Goal: Use online tool/utility

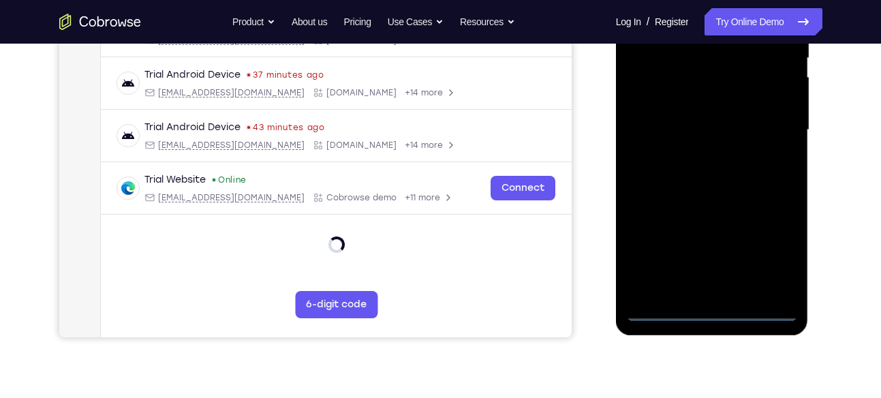
scroll to position [310, 0]
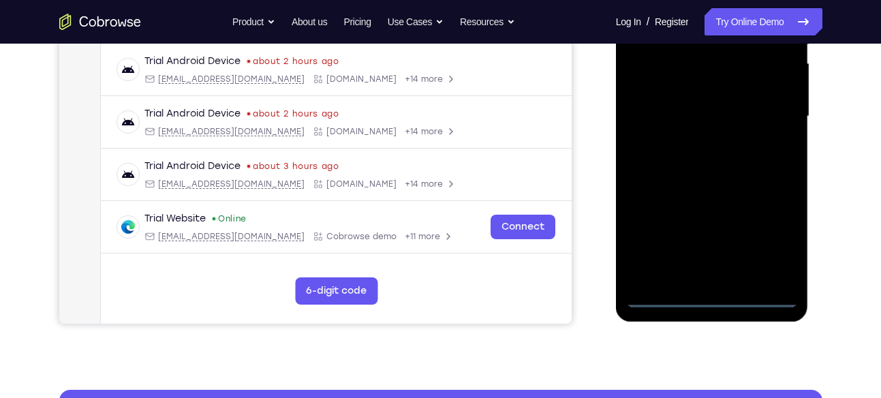
click at [706, 296] on div at bounding box center [712, 116] width 172 height 381
click at [772, 247] on div at bounding box center [712, 116] width 172 height 381
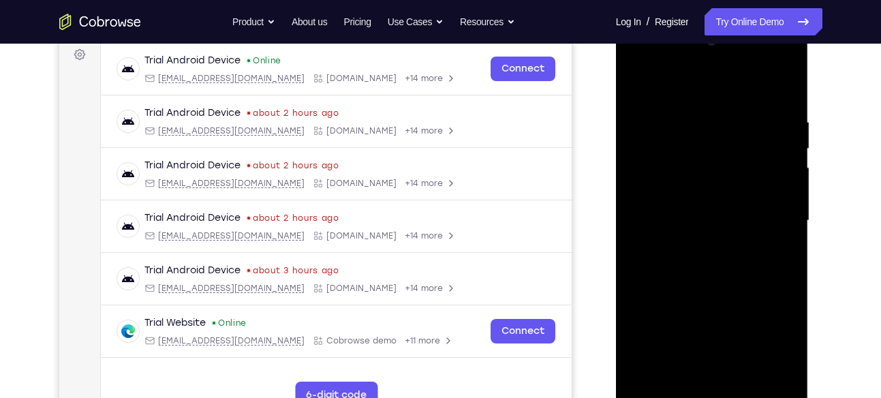
scroll to position [205, 0]
click at [715, 97] on div at bounding box center [712, 221] width 172 height 381
click at [773, 220] on div at bounding box center [712, 221] width 172 height 381
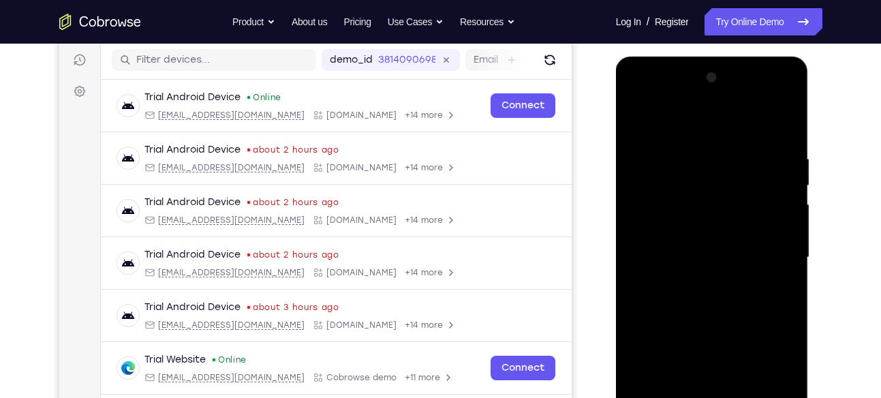
scroll to position [187, 0]
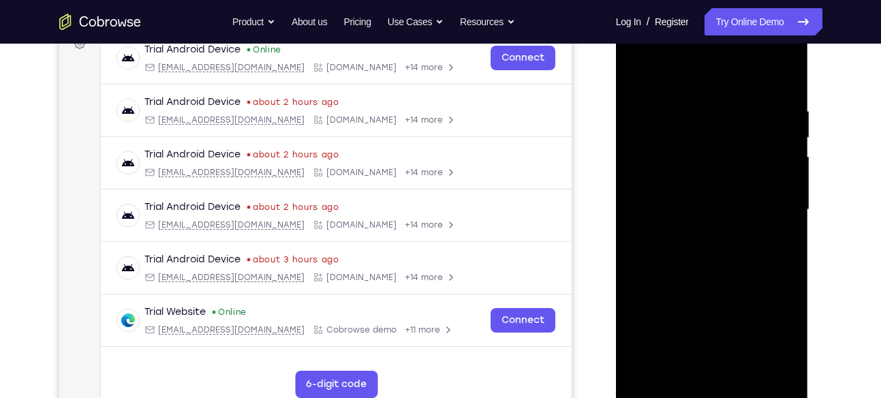
drag, startPoint x: 731, startPoint y: 206, endPoint x: 745, endPoint y: 136, distance: 71.6
click at [745, 136] on div at bounding box center [712, 209] width 172 height 381
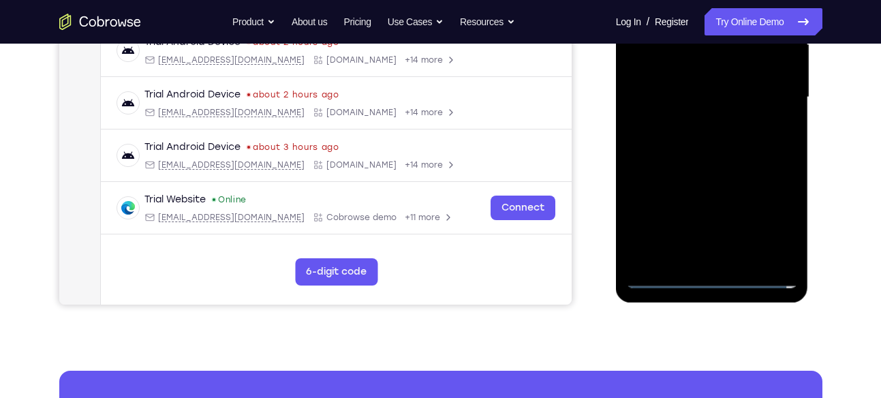
scroll to position [330, 0]
click at [692, 255] on div at bounding box center [712, 96] width 172 height 381
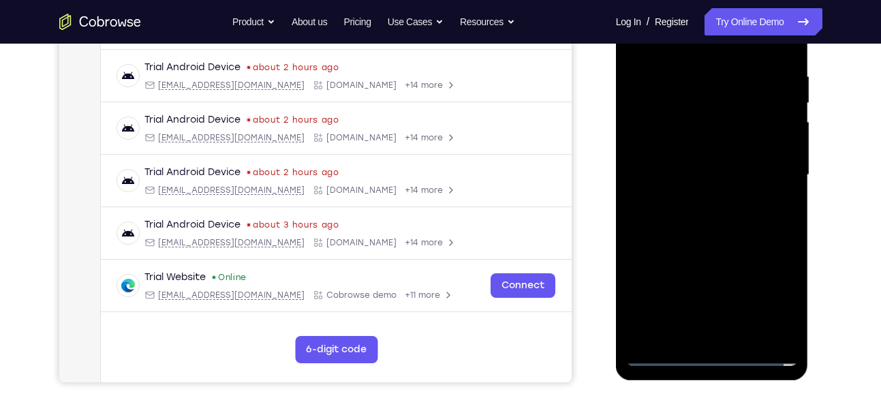
scroll to position [250, 0]
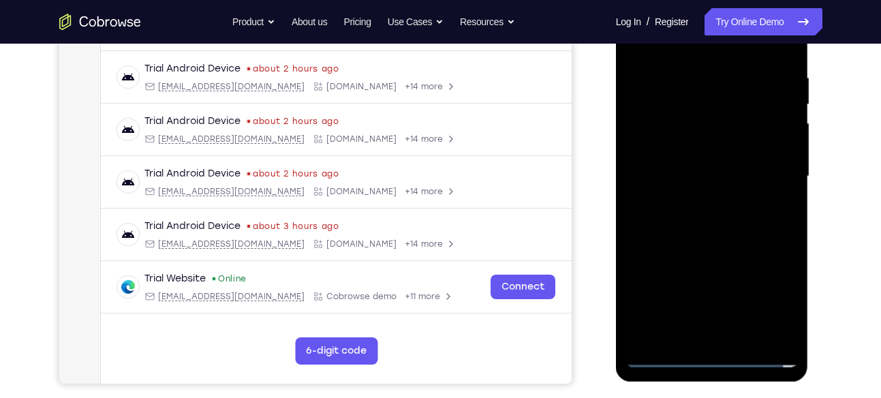
click at [739, 162] on div at bounding box center [712, 176] width 172 height 381
click at [668, 148] on div at bounding box center [712, 176] width 172 height 381
click at [678, 176] on div at bounding box center [712, 176] width 172 height 381
click at [732, 217] on div at bounding box center [712, 176] width 172 height 381
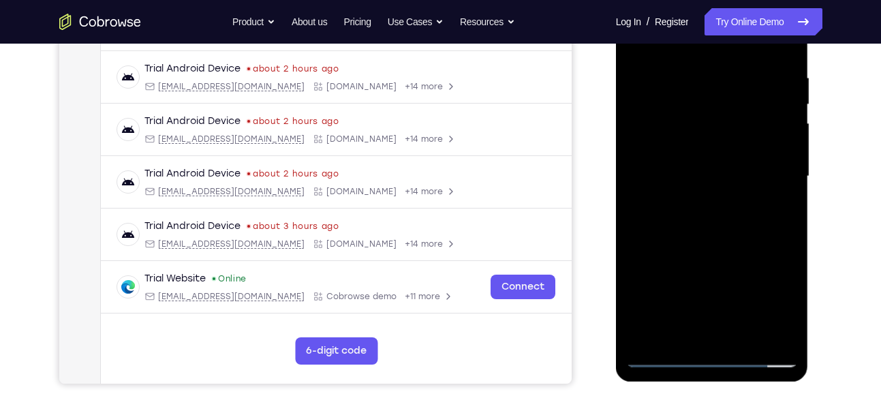
click at [732, 217] on div at bounding box center [712, 176] width 172 height 381
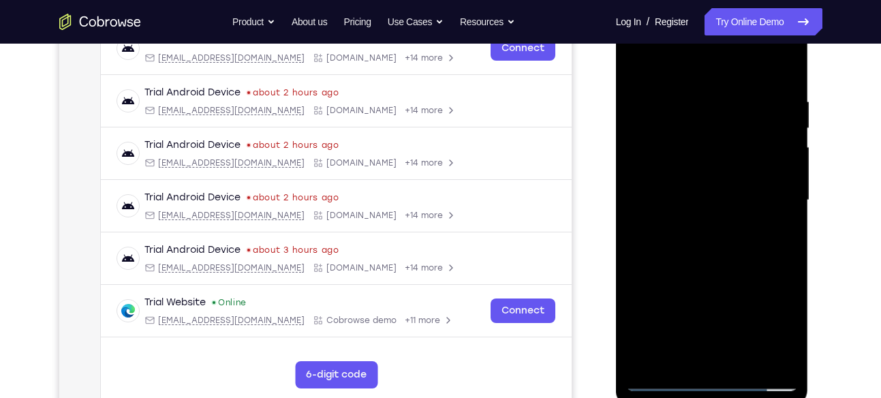
scroll to position [224, 0]
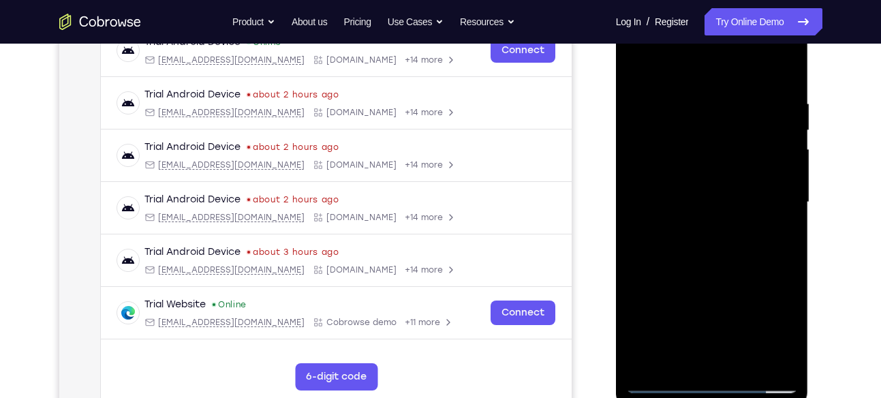
click at [726, 227] on div at bounding box center [712, 202] width 172 height 381
click at [714, 262] on div at bounding box center [712, 202] width 172 height 381
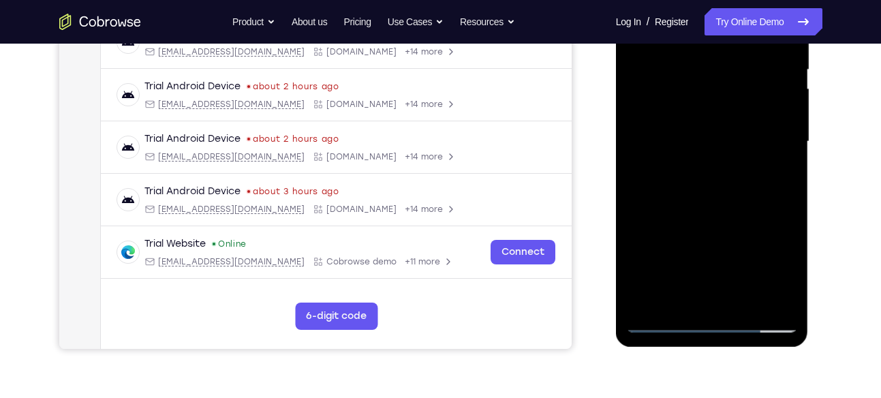
scroll to position [287, 0]
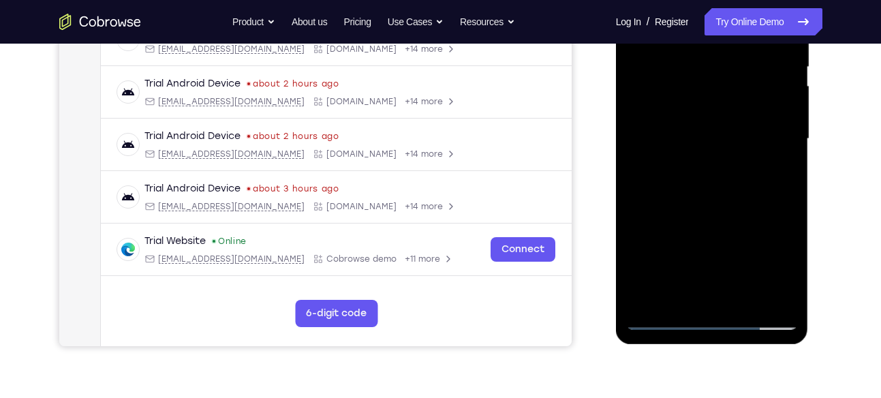
click at [749, 295] on div at bounding box center [712, 138] width 172 height 381
click at [739, 211] on div at bounding box center [712, 138] width 172 height 381
click at [753, 111] on div at bounding box center [712, 138] width 172 height 381
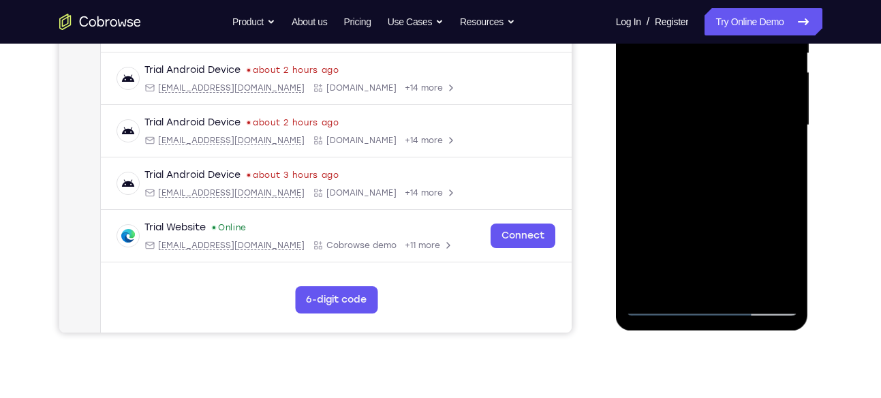
scroll to position [302, 0]
click at [685, 279] on div at bounding box center [712, 124] width 172 height 381
click at [673, 285] on div at bounding box center [712, 124] width 172 height 381
click at [726, 217] on div at bounding box center [712, 124] width 172 height 381
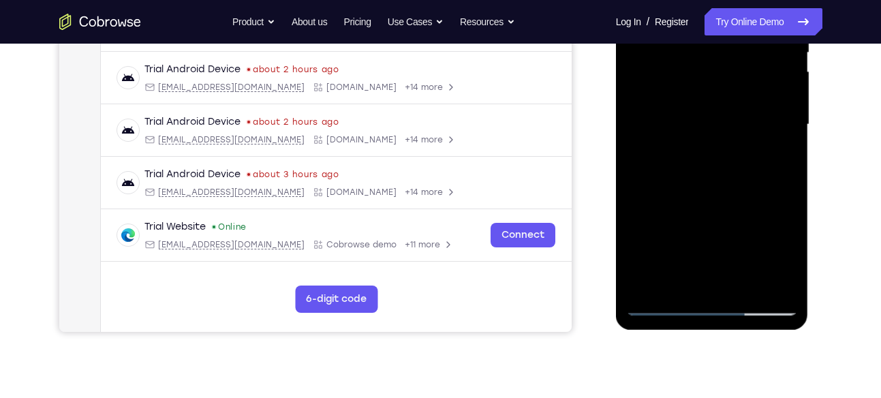
click at [789, 287] on div at bounding box center [712, 124] width 172 height 381
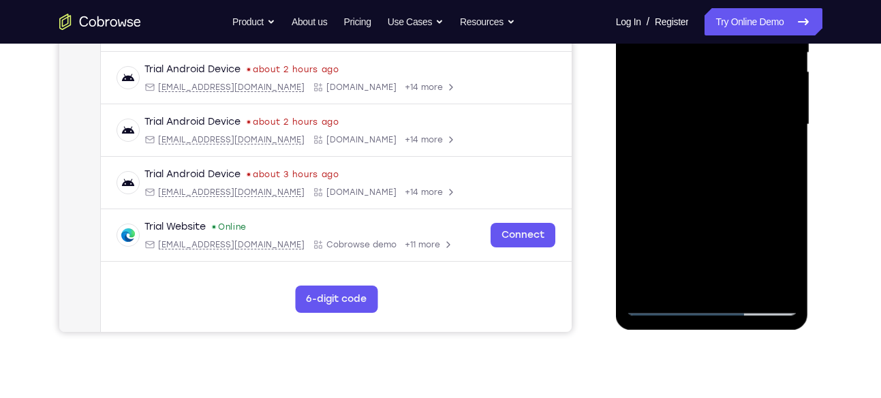
click at [789, 287] on div at bounding box center [712, 124] width 172 height 381
click at [732, 223] on div at bounding box center [712, 124] width 172 height 381
click at [772, 149] on div at bounding box center [712, 124] width 172 height 381
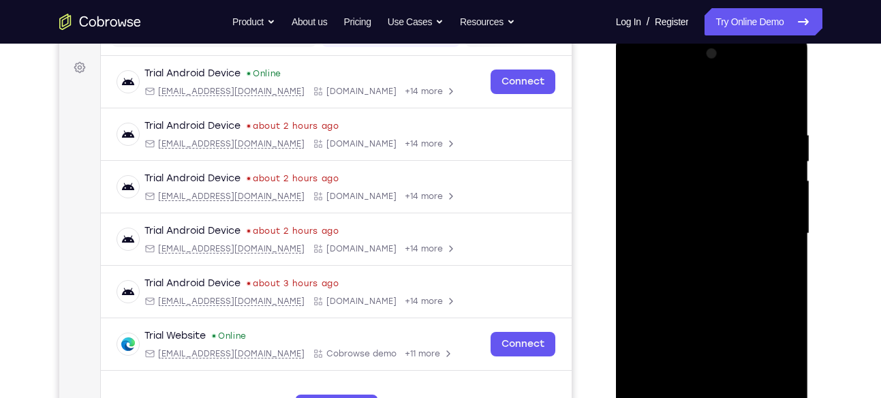
scroll to position [187, 0]
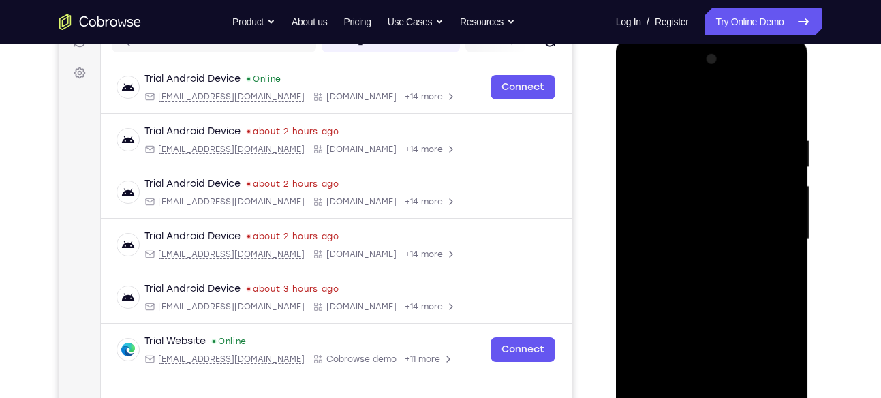
click at [633, 104] on div at bounding box center [712, 238] width 172 height 381
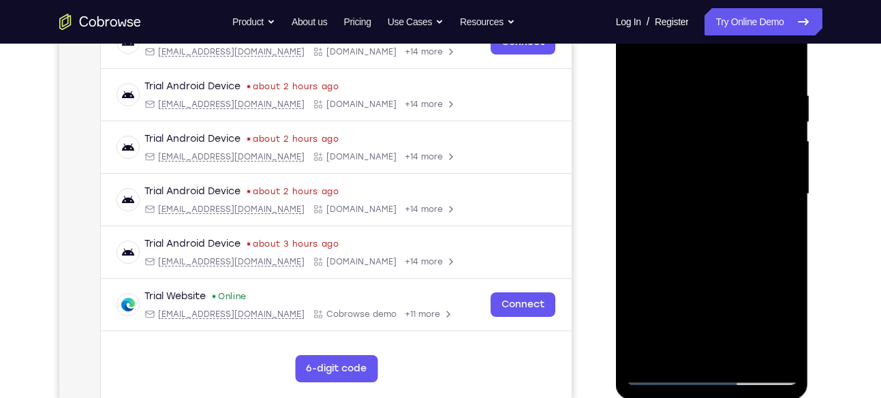
scroll to position [255, 0]
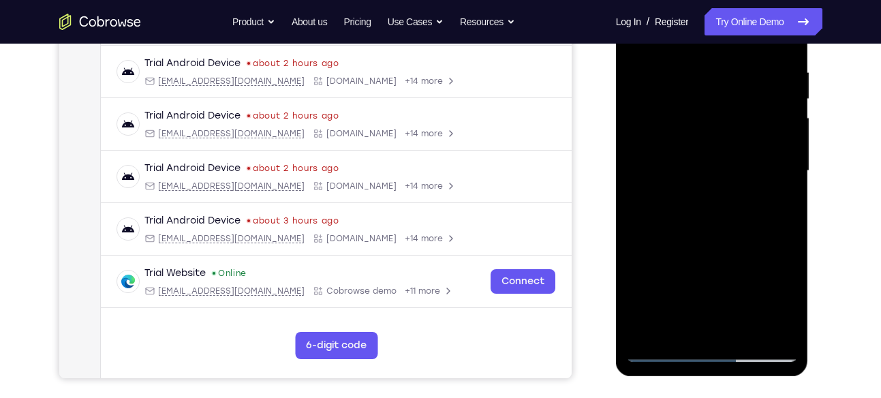
click at [700, 236] on div at bounding box center [712, 170] width 172 height 381
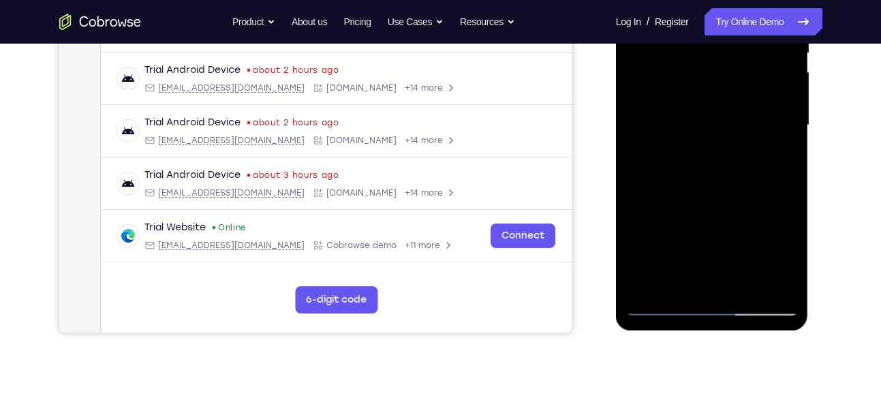
scroll to position [313, 0]
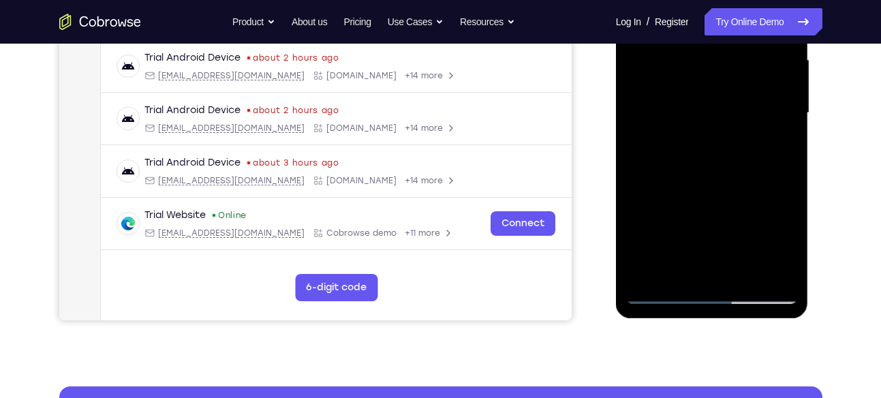
click at [683, 262] on div at bounding box center [712, 112] width 172 height 381
click at [674, 270] on div at bounding box center [712, 112] width 172 height 381
click at [744, 219] on div at bounding box center [712, 112] width 172 height 381
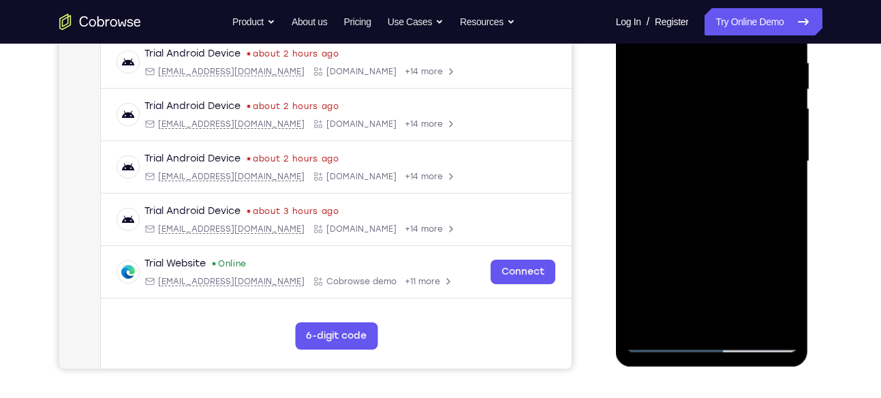
scroll to position [264, 0]
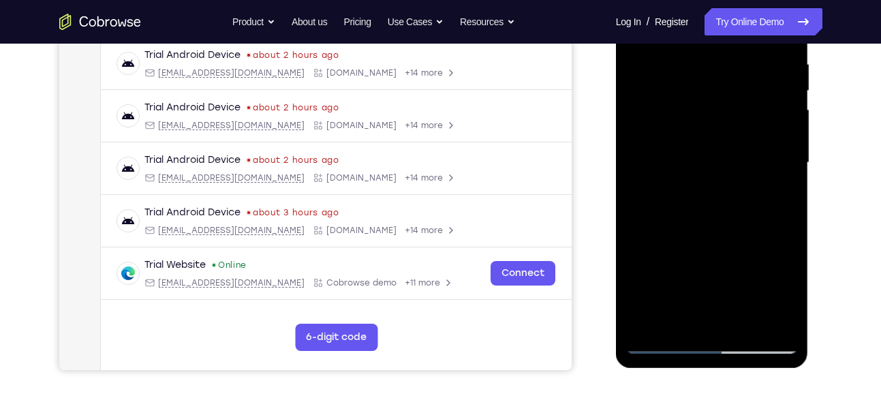
click at [774, 187] on div at bounding box center [712, 162] width 172 height 381
drag, startPoint x: 774, startPoint y: 197, endPoint x: 712, endPoint y: 133, distance: 89.1
click at [712, 133] on div at bounding box center [712, 162] width 172 height 381
click at [774, 195] on div at bounding box center [712, 162] width 172 height 381
click at [778, 199] on div at bounding box center [712, 162] width 172 height 381
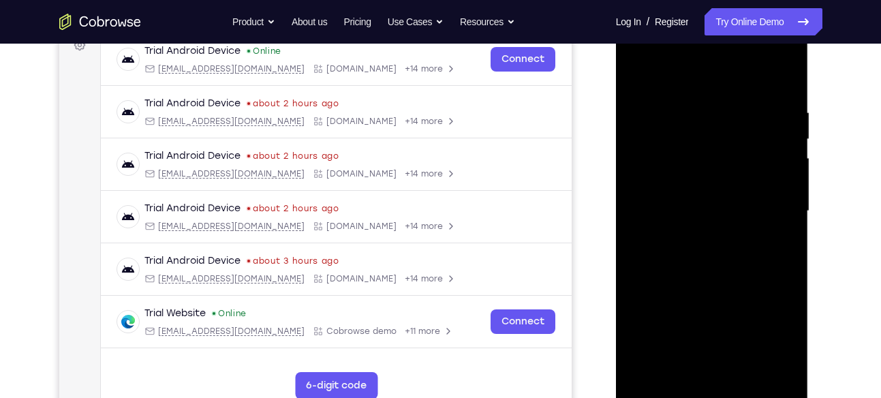
scroll to position [215, 0]
click at [638, 79] on div at bounding box center [712, 211] width 172 height 381
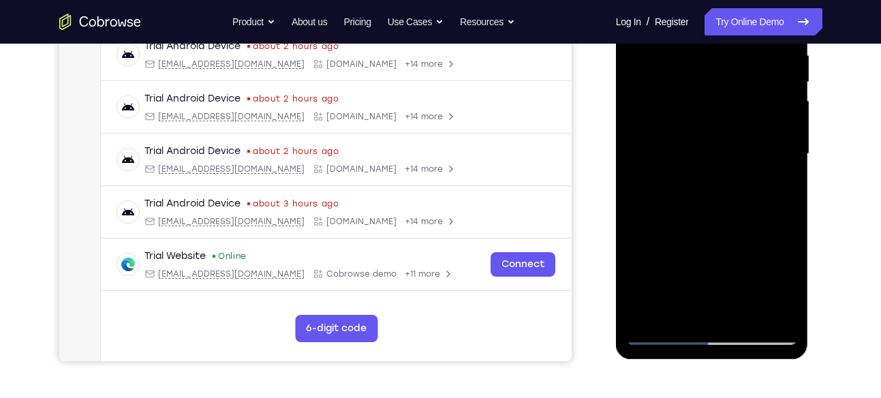
scroll to position [274, 0]
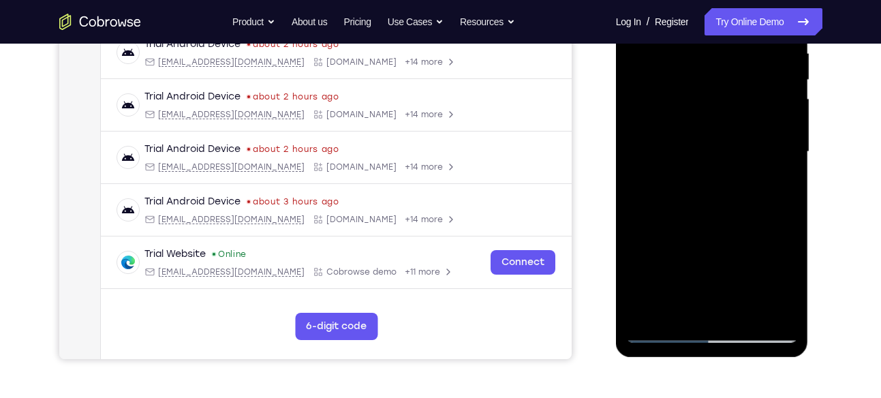
click at [719, 221] on div at bounding box center [712, 151] width 172 height 381
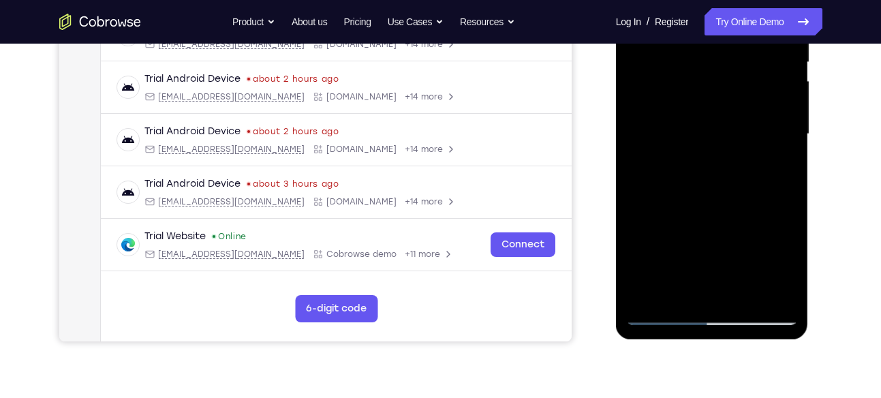
scroll to position [295, 0]
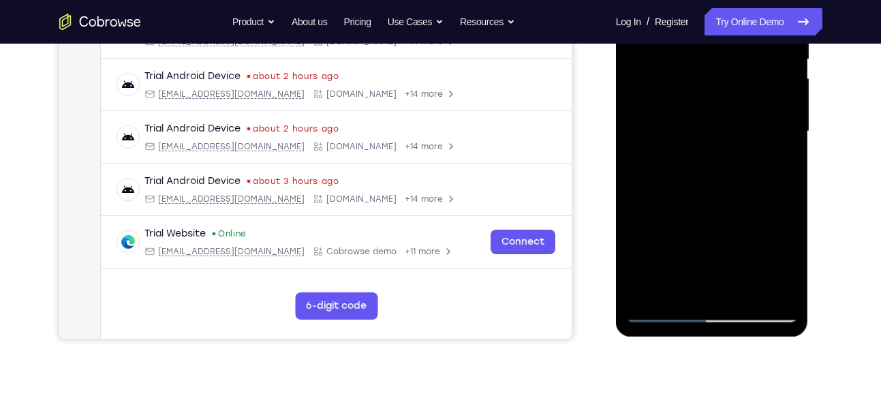
click at [673, 168] on div at bounding box center [712, 131] width 172 height 381
click at [678, 181] on div at bounding box center [712, 131] width 172 height 381
click at [681, 181] on div at bounding box center [712, 131] width 172 height 381
click at [785, 259] on div at bounding box center [712, 131] width 172 height 381
click at [773, 163] on div at bounding box center [712, 131] width 172 height 381
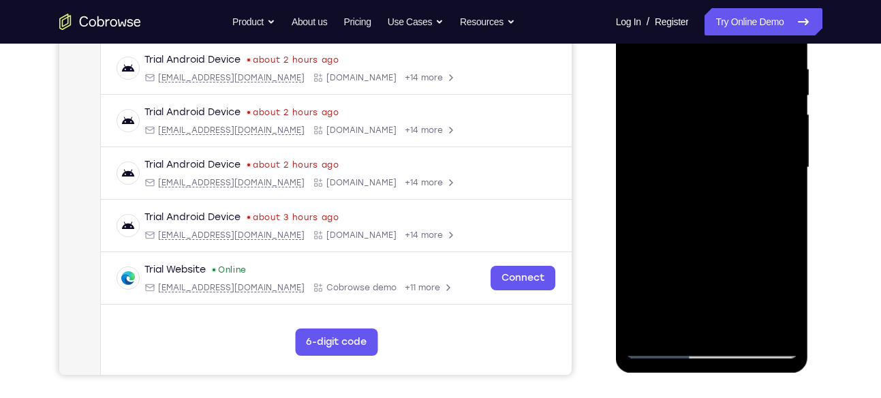
scroll to position [255, 0]
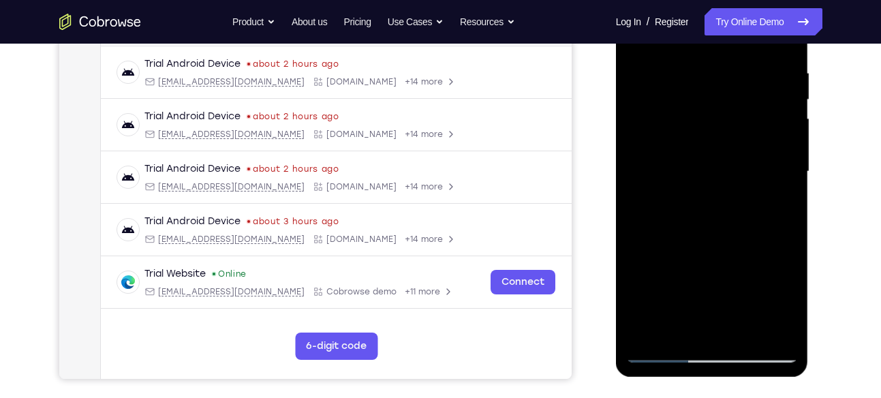
drag, startPoint x: 744, startPoint y: 108, endPoint x: 736, endPoint y: 133, distance: 26.3
click at [736, 133] on div at bounding box center [712, 171] width 172 height 381
click at [702, 207] on div at bounding box center [712, 171] width 172 height 381
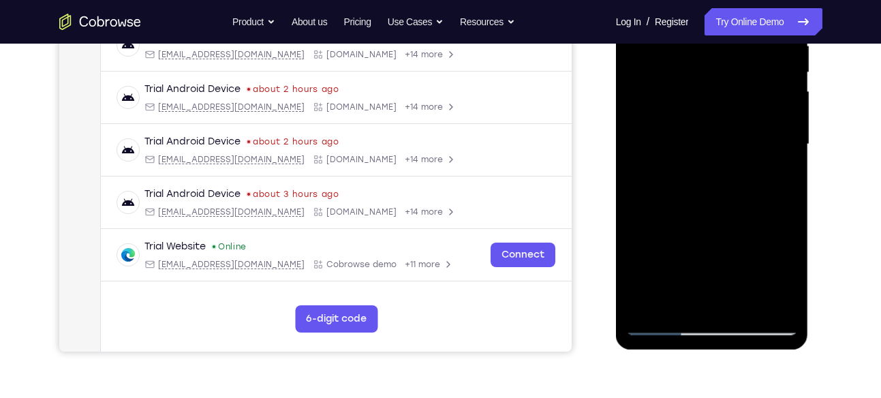
scroll to position [284, 0]
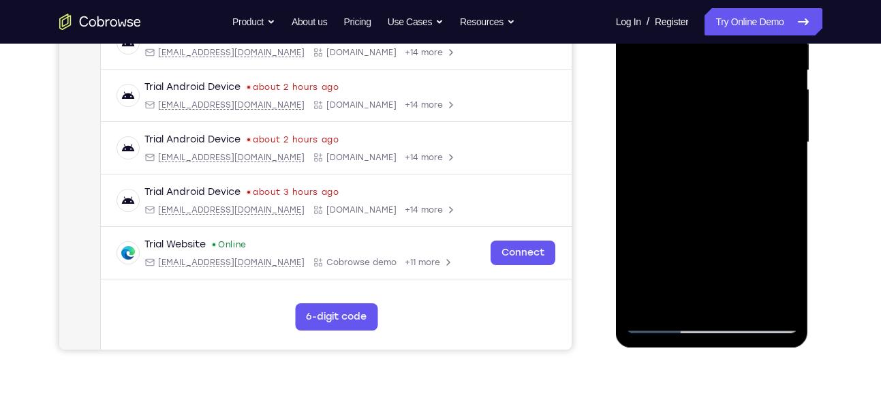
drag, startPoint x: 736, startPoint y: 223, endPoint x: 736, endPoint y: 247, distance: 23.8
click at [736, 247] on div at bounding box center [712, 142] width 172 height 381
click at [780, 274] on div at bounding box center [712, 142] width 172 height 381
click at [748, 274] on div at bounding box center [712, 142] width 172 height 381
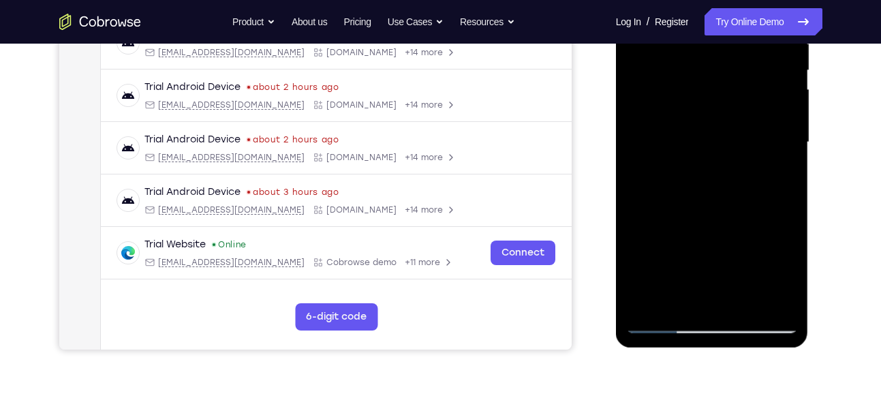
click at [774, 174] on div at bounding box center [712, 142] width 172 height 381
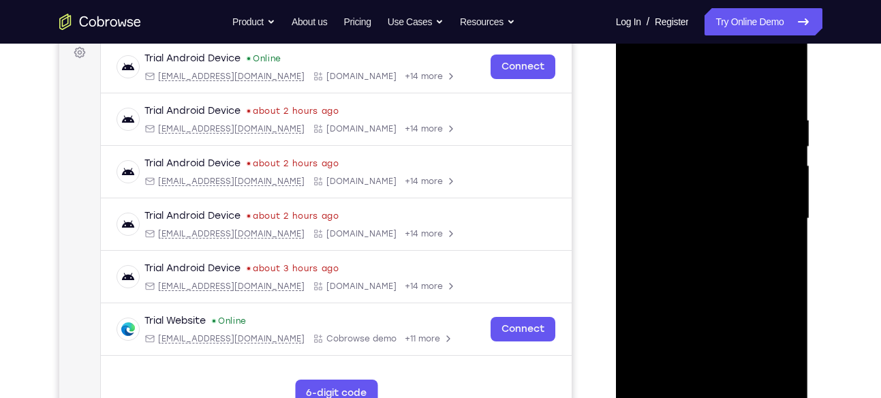
click at [633, 87] on div at bounding box center [712, 218] width 172 height 381
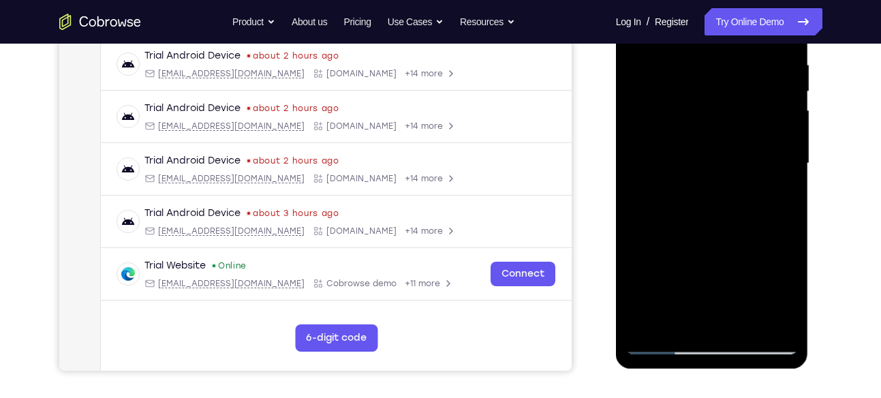
scroll to position [264, 0]
click at [700, 175] on div at bounding box center [712, 162] width 172 height 381
click at [696, 140] on div at bounding box center [712, 162] width 172 height 381
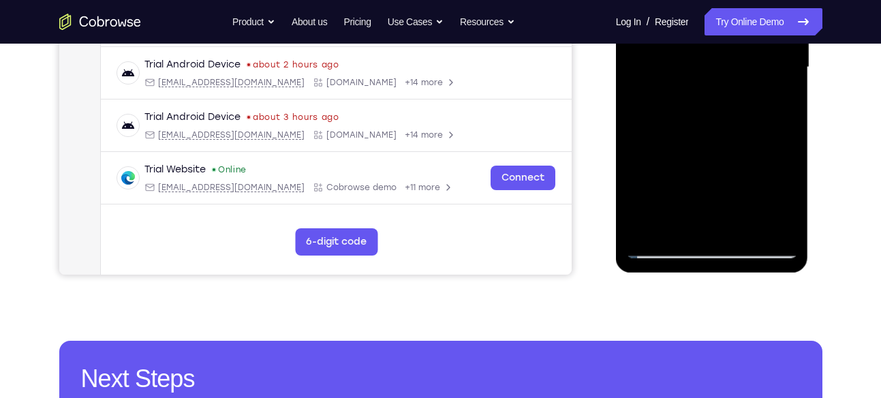
scroll to position [366, 0]
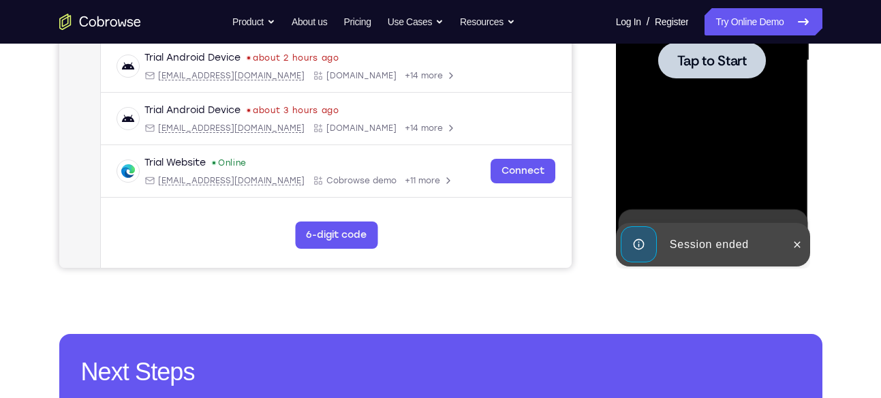
click at [702, 131] on div at bounding box center [712, 60] width 172 height 381
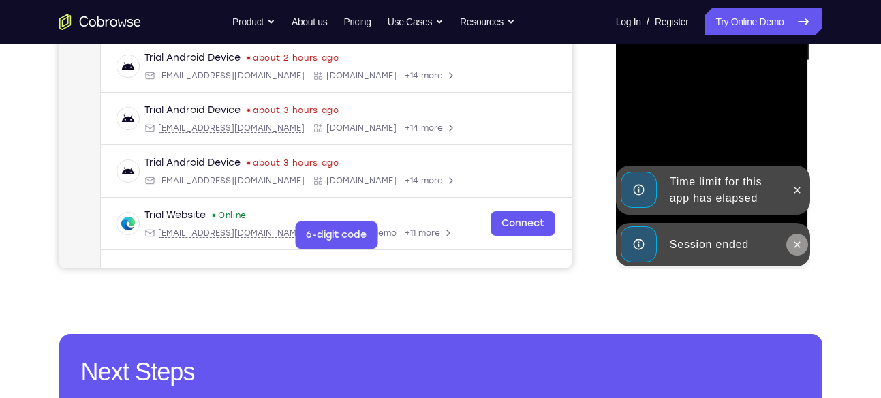
click at [787, 240] on button at bounding box center [797, 245] width 22 height 22
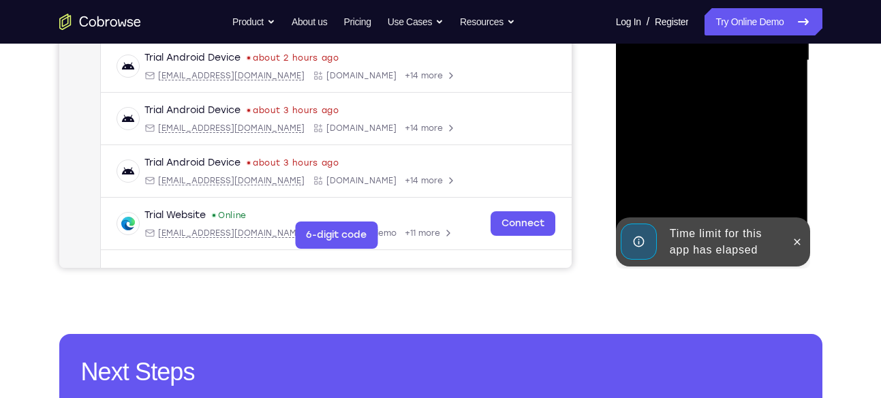
click at [798, 197] on div at bounding box center [712, 63] width 193 height 406
click at [792, 236] on icon at bounding box center [796, 241] width 11 height 11
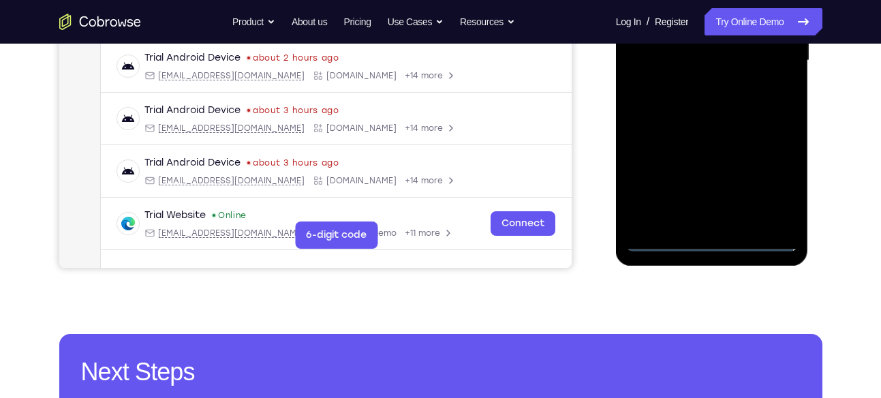
click at [710, 239] on div at bounding box center [712, 60] width 172 height 381
click at [767, 193] on div at bounding box center [712, 60] width 172 height 381
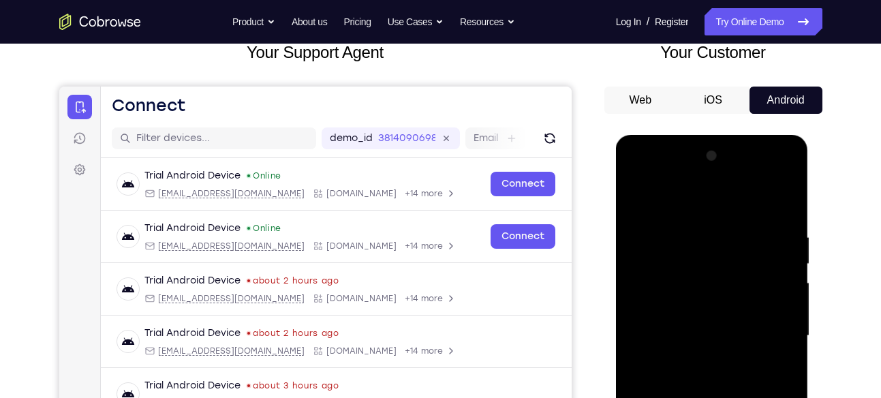
scroll to position [89, 0]
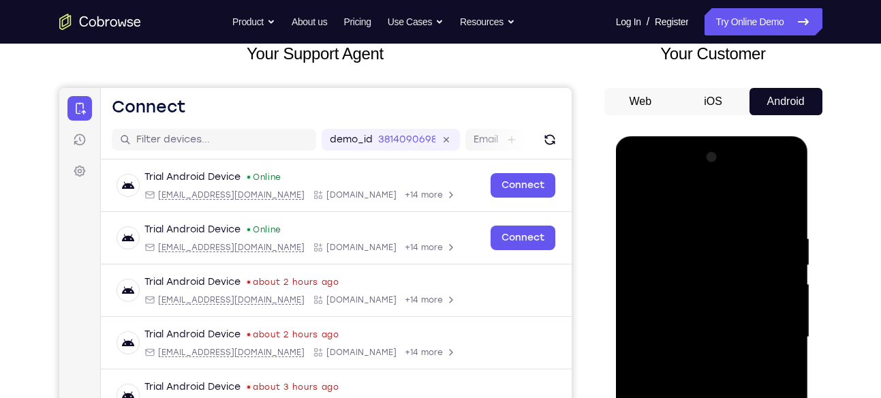
click at [713, 206] on div at bounding box center [712, 336] width 172 height 381
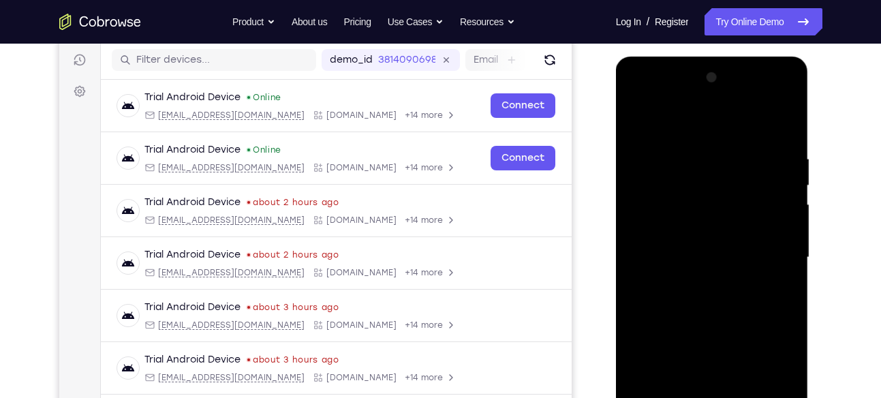
scroll to position [170, 0]
click at [777, 245] on div at bounding box center [712, 256] width 172 height 381
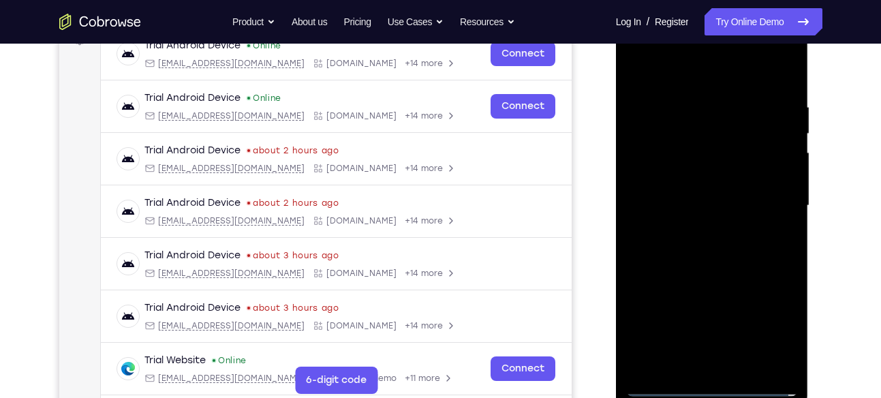
scroll to position [221, 0]
click at [697, 230] on div at bounding box center [712, 204] width 172 height 381
click at [720, 185] on div at bounding box center [712, 204] width 172 height 381
click at [719, 185] on div at bounding box center [712, 204] width 172 height 381
click at [704, 198] on div at bounding box center [712, 204] width 172 height 381
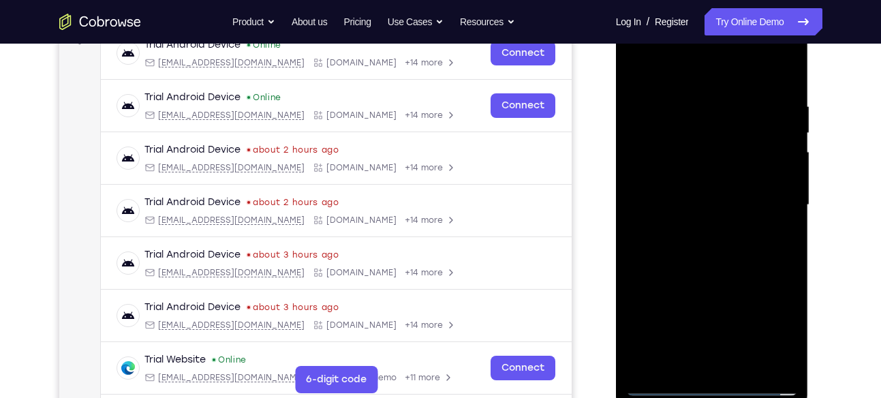
click at [702, 248] on div at bounding box center [712, 204] width 172 height 381
click at [698, 244] on div at bounding box center [712, 204] width 172 height 381
click at [697, 241] on div at bounding box center [712, 204] width 172 height 381
click at [700, 245] on div at bounding box center [712, 204] width 172 height 381
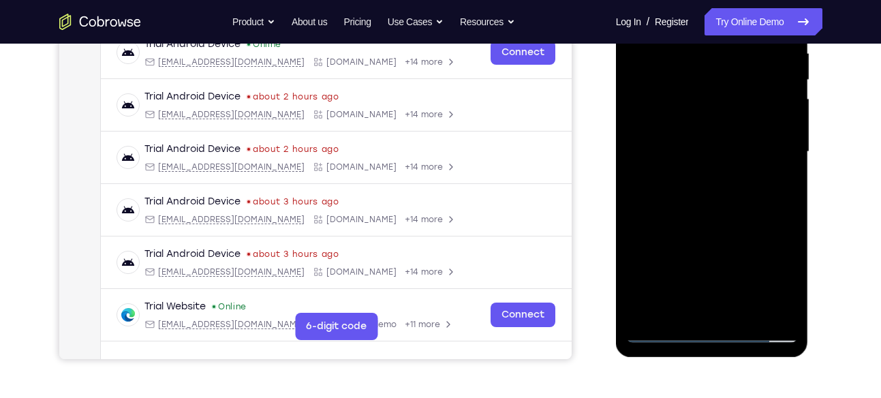
scroll to position [228, 0]
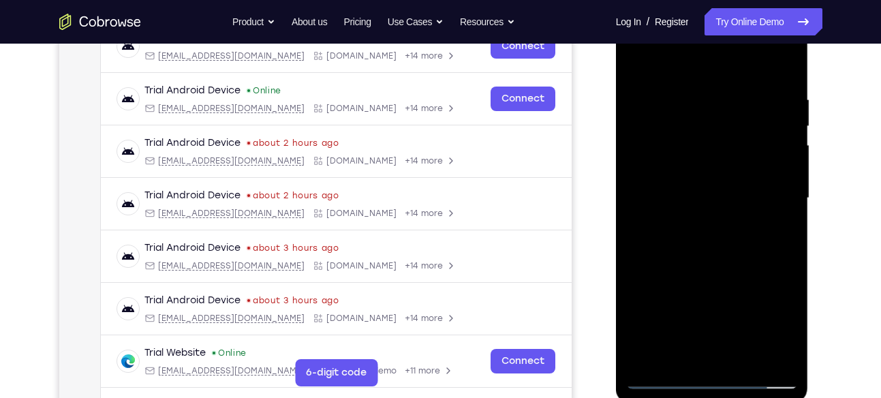
click at [708, 266] on div at bounding box center [712, 197] width 172 height 381
click at [786, 58] on div at bounding box center [712, 197] width 172 height 381
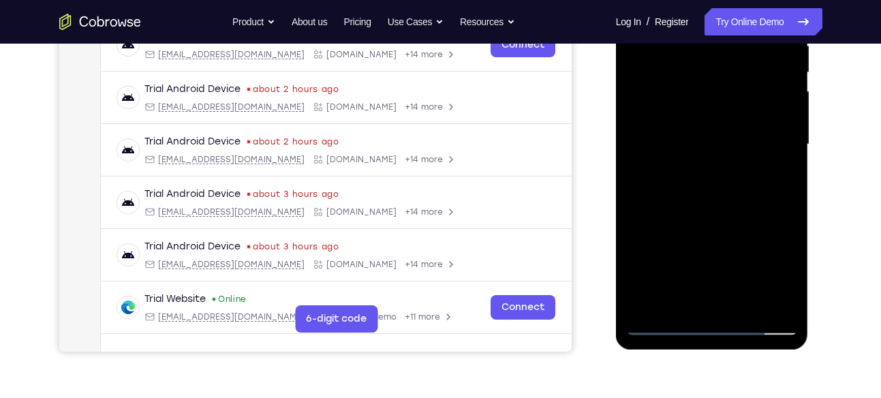
scroll to position [234, 0]
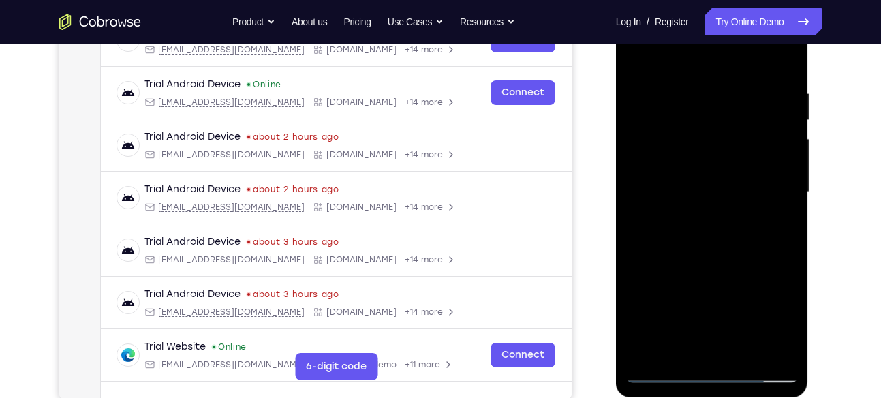
click at [691, 120] on div at bounding box center [712, 191] width 172 height 381
drag, startPoint x: 692, startPoint y: 272, endPoint x: 721, endPoint y: 121, distance: 154.7
click at [721, 121] on div at bounding box center [712, 191] width 172 height 381
drag, startPoint x: 691, startPoint y: 286, endPoint x: 720, endPoint y: 103, distance: 185.4
click at [720, 103] on div at bounding box center [712, 191] width 172 height 381
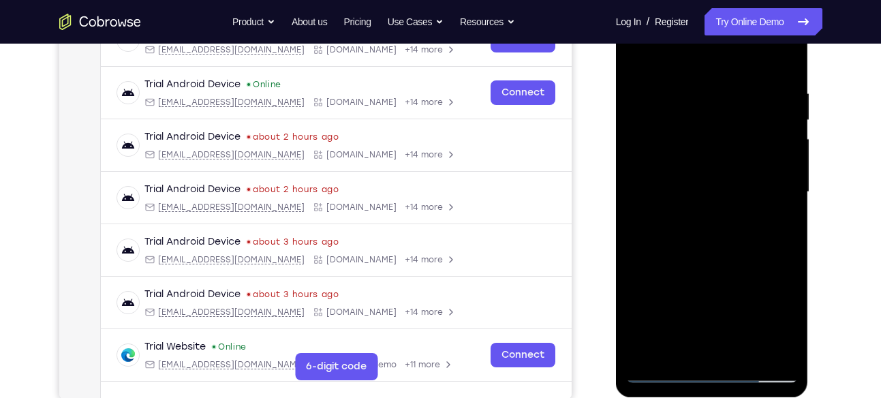
drag, startPoint x: 701, startPoint y: 289, endPoint x: 727, endPoint y: 80, distance: 211.5
click at [727, 80] on div at bounding box center [712, 191] width 172 height 381
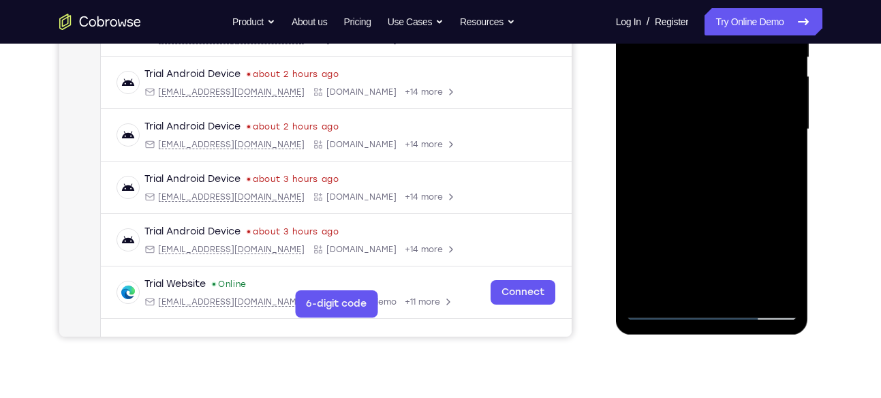
scroll to position [296, 0]
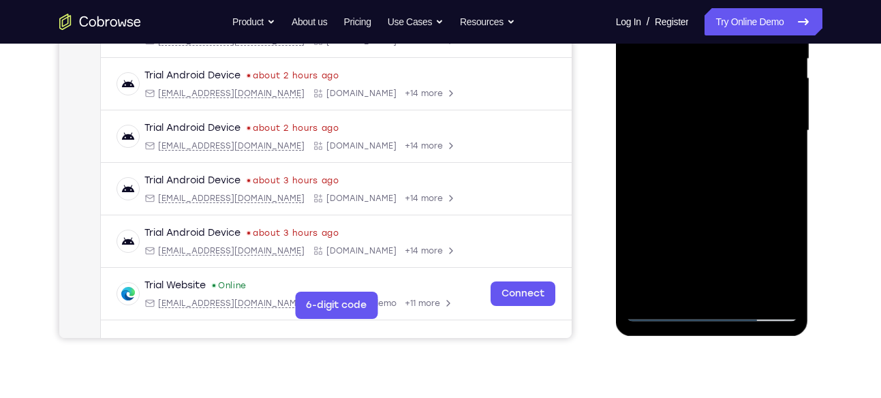
drag, startPoint x: 706, startPoint y: 238, endPoint x: 725, endPoint y: 86, distance: 153.0
click at [725, 86] on div at bounding box center [712, 130] width 172 height 381
click at [747, 294] on div at bounding box center [712, 130] width 172 height 381
click at [745, 207] on div at bounding box center [712, 130] width 172 height 381
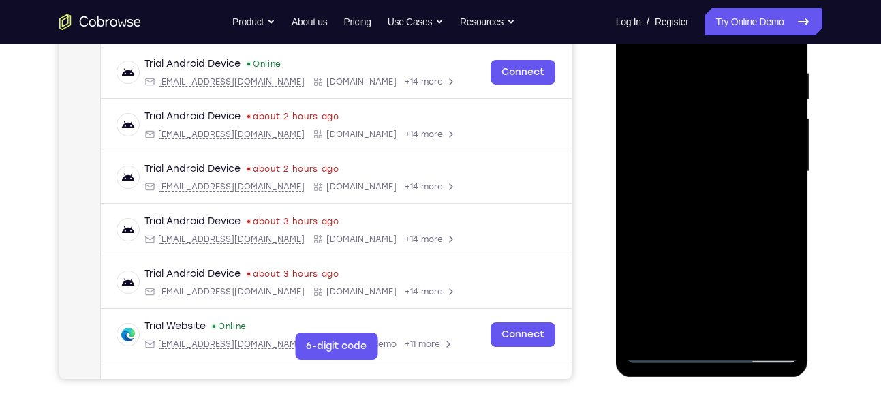
scroll to position [254, 0]
click at [726, 239] on div at bounding box center [712, 172] width 172 height 381
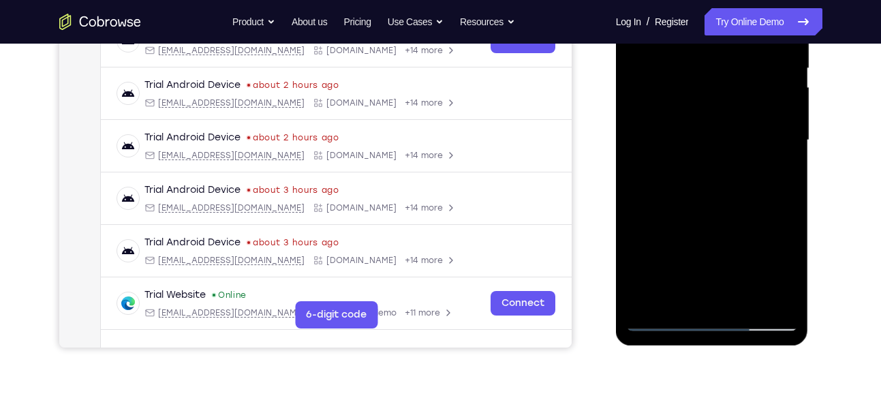
click at [693, 294] on div at bounding box center [712, 140] width 172 height 381
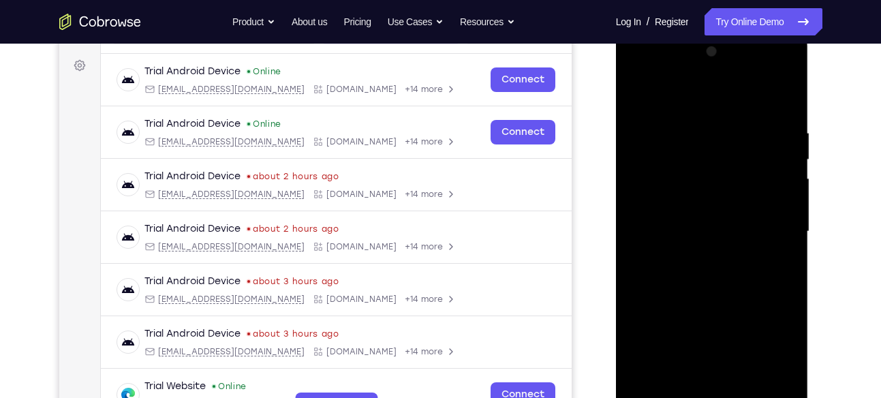
scroll to position [198, 0]
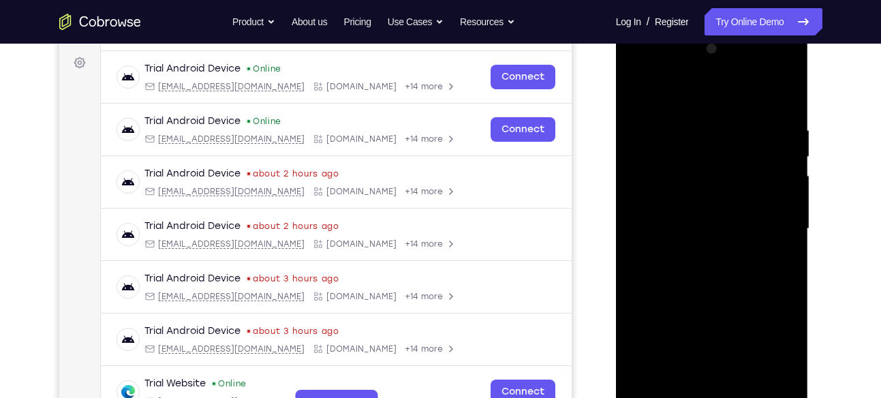
drag, startPoint x: 689, startPoint y: 191, endPoint x: 678, endPoint y: 257, distance: 67.0
click at [678, 257] on div at bounding box center [712, 228] width 172 height 381
drag, startPoint x: 693, startPoint y: 177, endPoint x: 708, endPoint y: 88, distance: 90.5
click at [708, 88] on div at bounding box center [712, 228] width 172 height 381
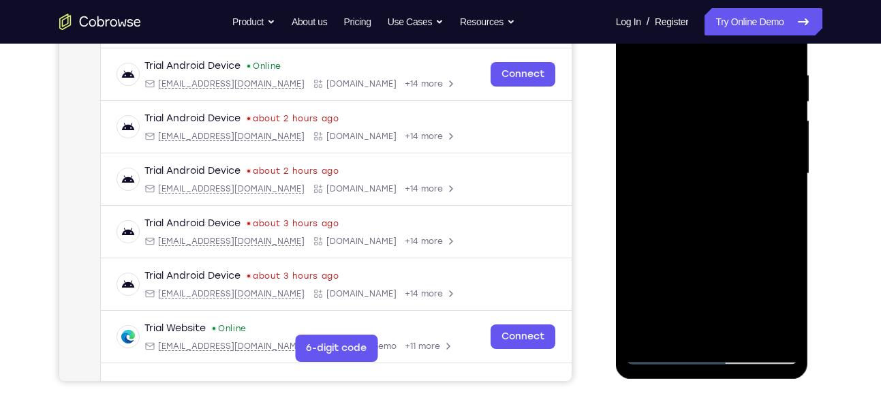
scroll to position [286, 0]
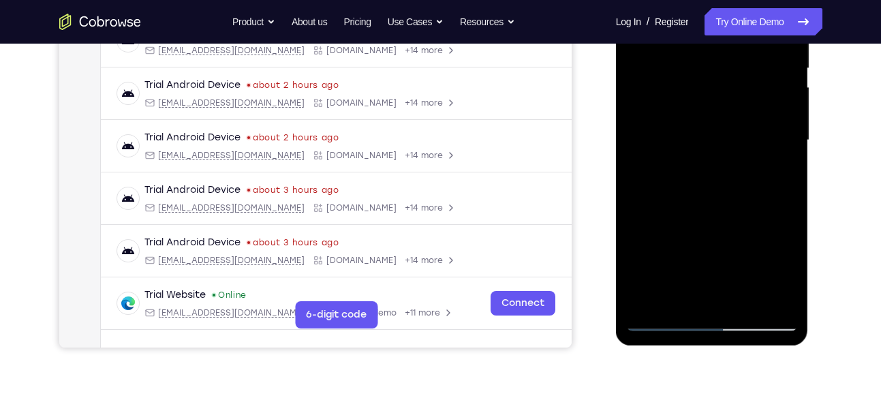
click at [788, 266] on div at bounding box center [712, 140] width 172 height 381
click at [786, 275] on div at bounding box center [712, 140] width 172 height 381
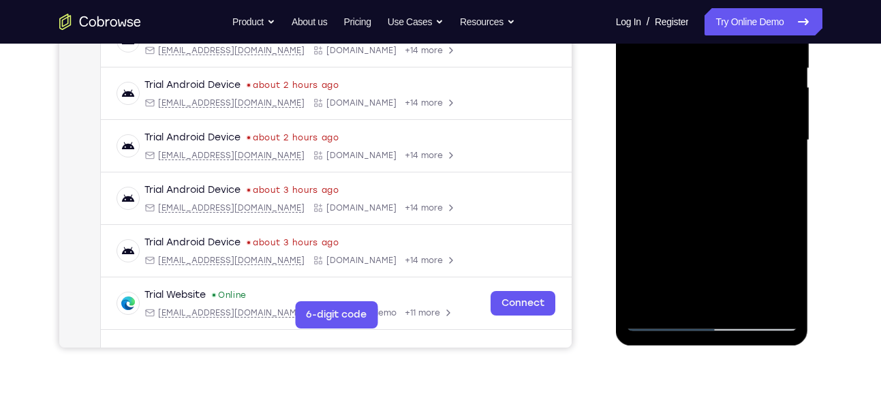
click at [780, 173] on div at bounding box center [712, 140] width 172 height 381
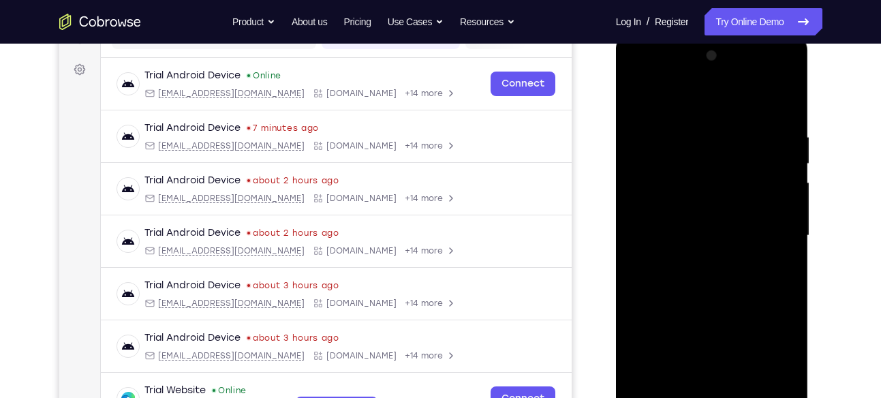
scroll to position [188, 0]
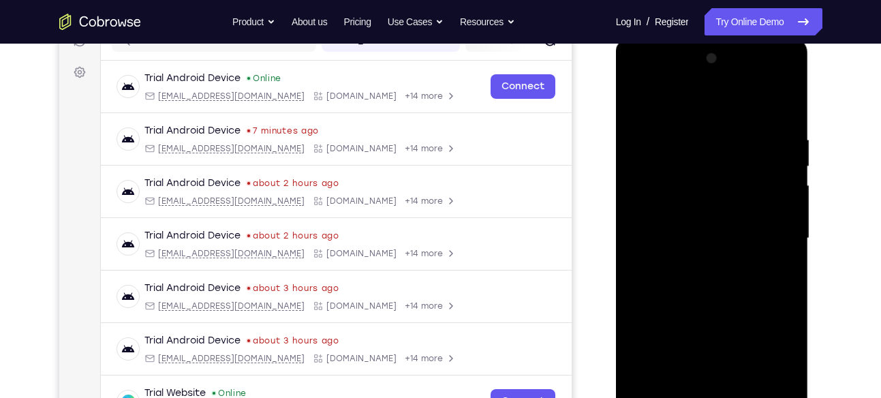
click at [642, 107] on div at bounding box center [712, 238] width 172 height 381
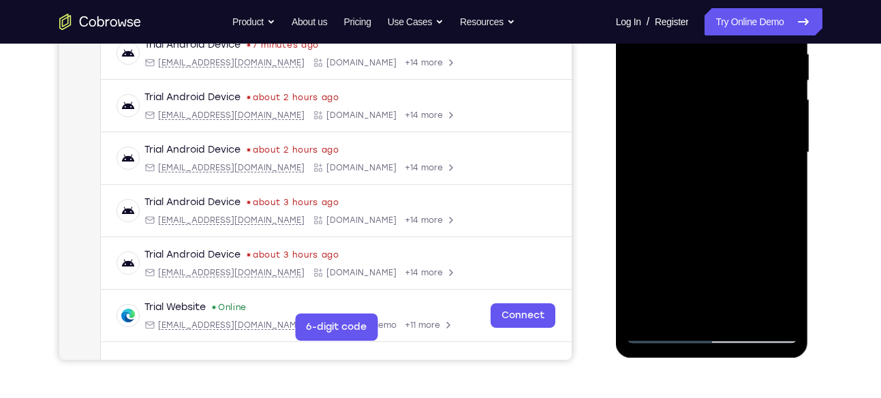
scroll to position [274, 0]
click at [676, 144] on div at bounding box center [712, 151] width 172 height 381
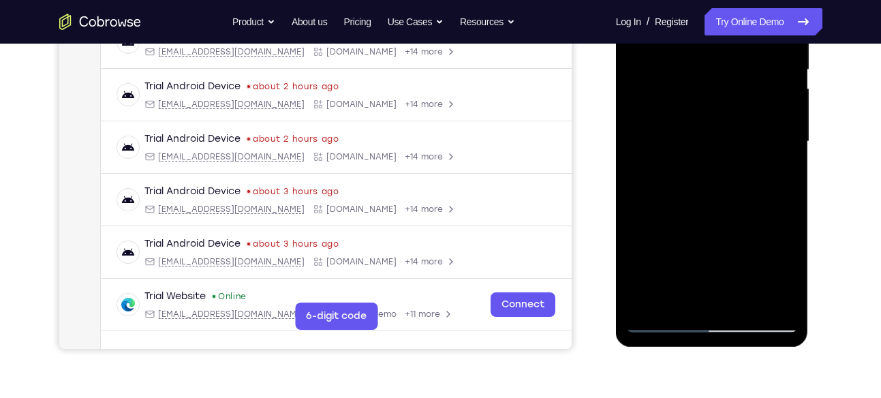
click at [783, 274] on div at bounding box center [712, 141] width 172 height 381
click at [781, 181] on div at bounding box center [712, 141] width 172 height 381
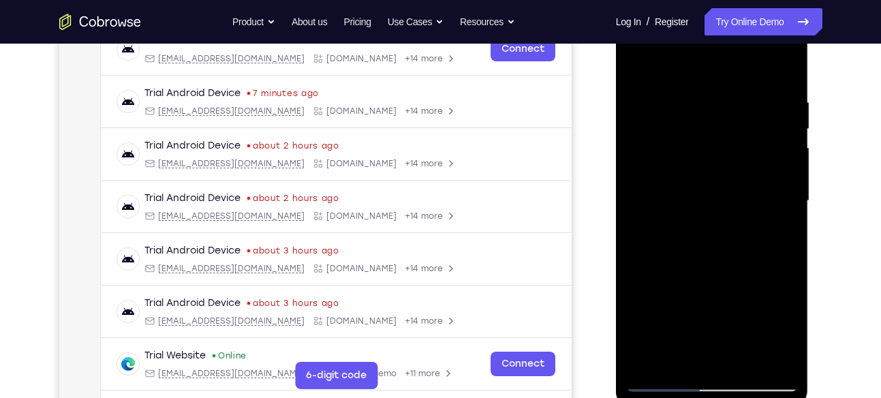
scroll to position [260, 0]
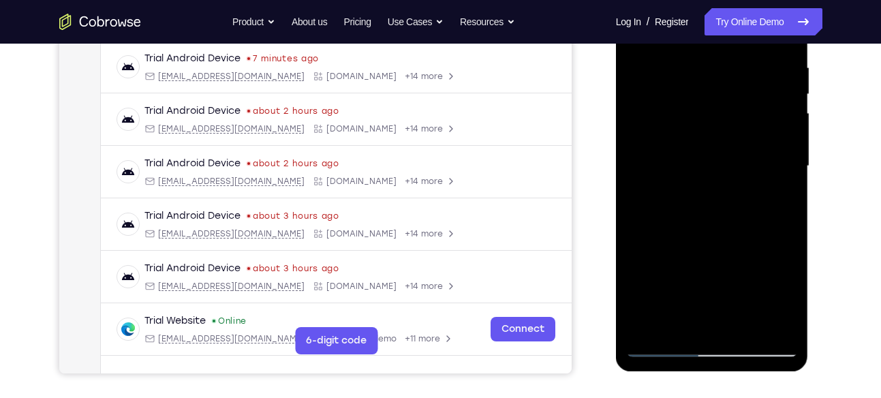
click at [783, 292] on div at bounding box center [712, 165] width 172 height 381
click at [787, 296] on div at bounding box center [712, 165] width 172 height 381
click at [789, 294] on div at bounding box center [712, 165] width 172 height 381
click at [781, 202] on div at bounding box center [712, 165] width 172 height 381
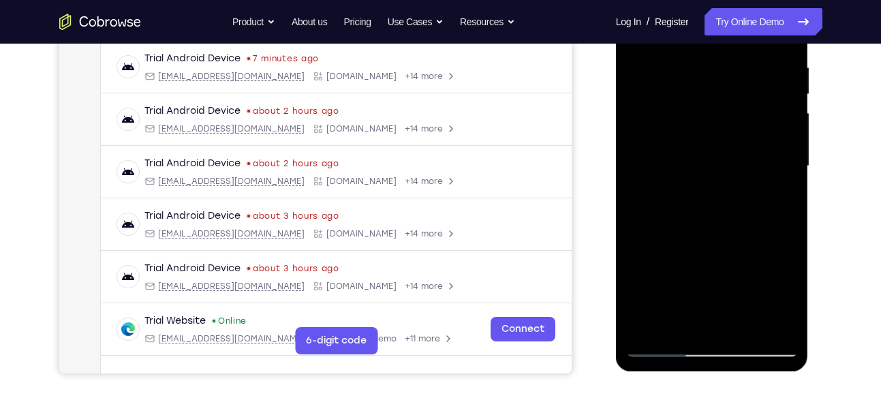
click at [776, 202] on div at bounding box center [712, 165] width 172 height 381
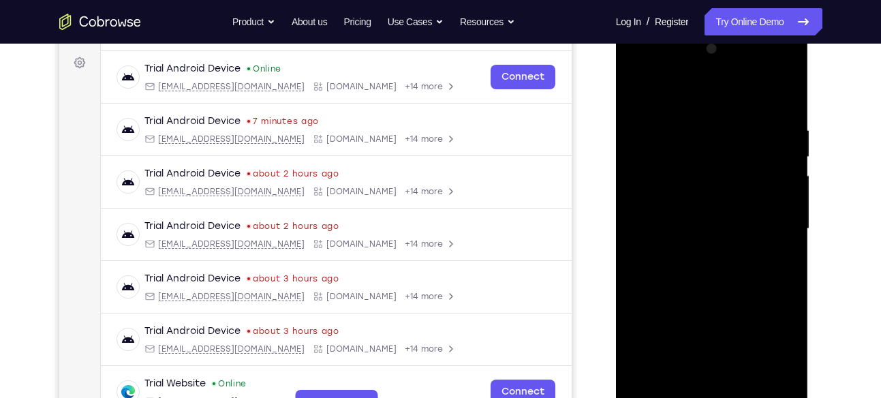
scroll to position [194, 0]
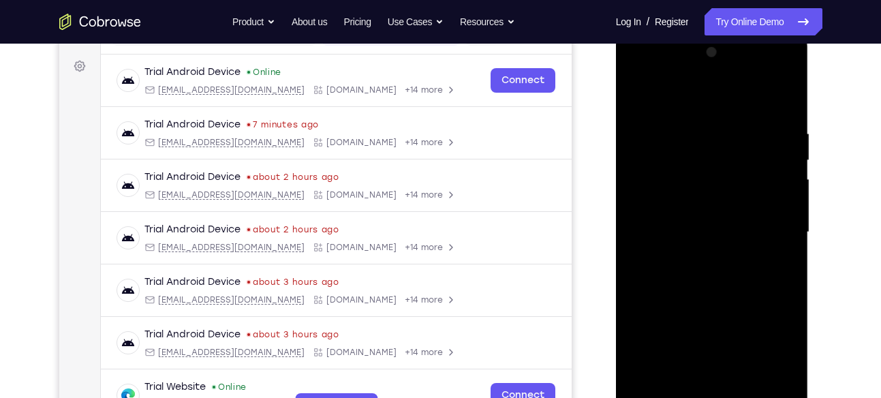
click at [646, 93] on div at bounding box center [712, 232] width 172 height 381
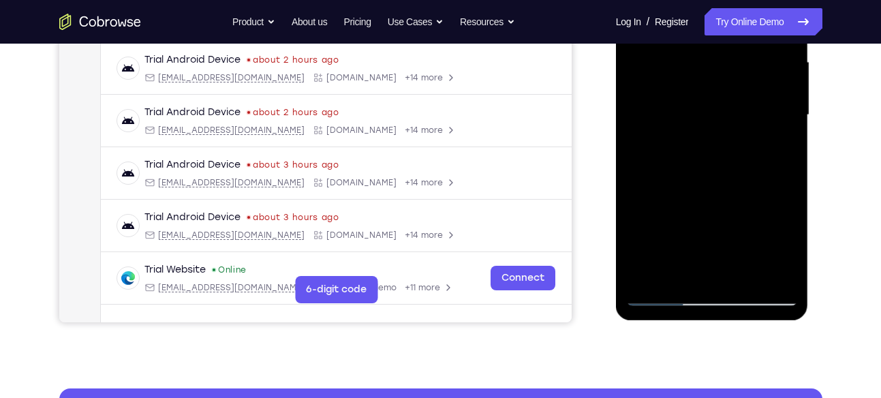
scroll to position [312, 0]
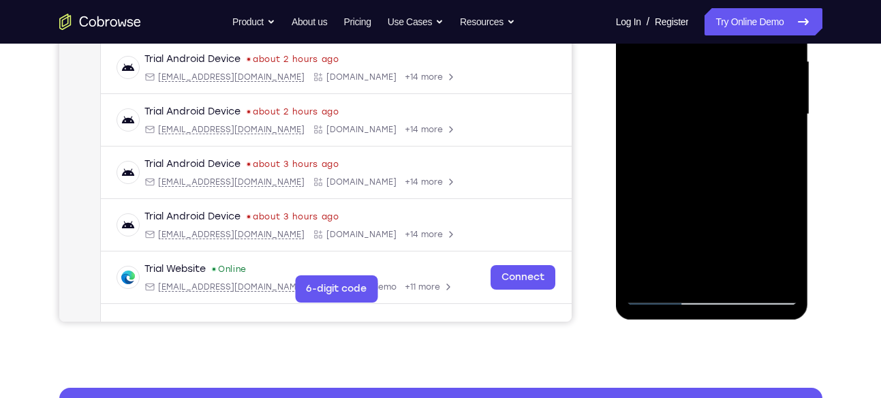
click at [659, 301] on div at bounding box center [712, 114] width 172 height 381
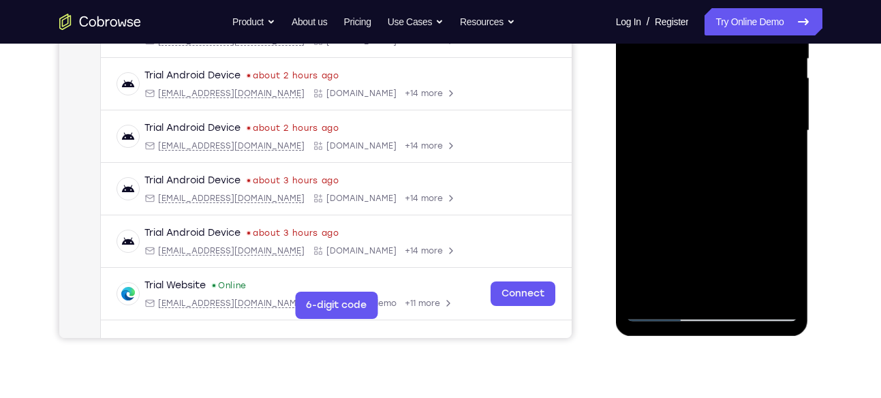
scroll to position [300, 0]
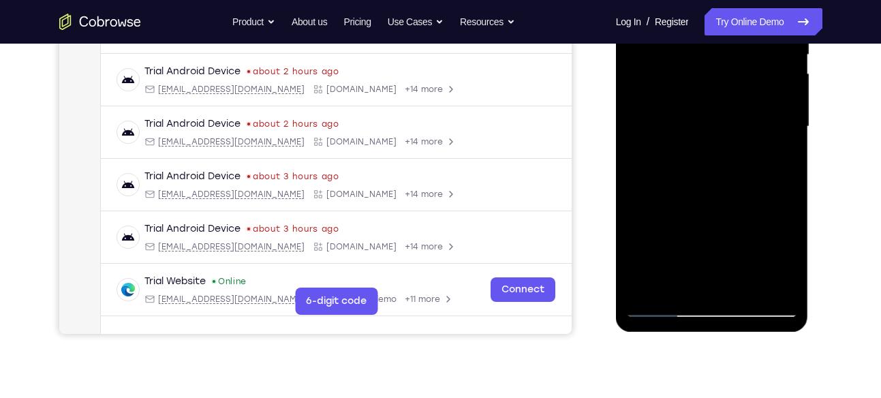
click at [694, 275] on div at bounding box center [712, 126] width 172 height 381
click at [774, 159] on div at bounding box center [712, 126] width 172 height 381
click at [786, 255] on div at bounding box center [712, 126] width 172 height 381
drag, startPoint x: 786, startPoint y: 255, endPoint x: 687, endPoint y: 164, distance: 135.0
click at [687, 164] on div at bounding box center [712, 126] width 172 height 381
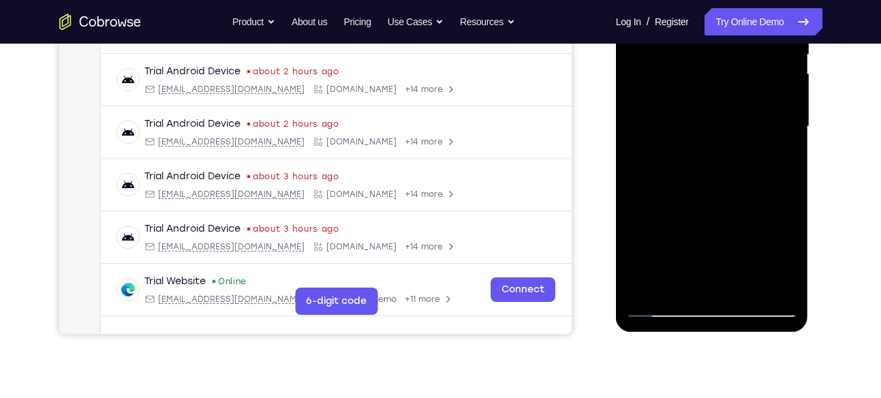
click at [732, 97] on div at bounding box center [712, 126] width 172 height 381
click at [742, 215] on div at bounding box center [712, 126] width 172 height 381
click at [779, 163] on div at bounding box center [712, 126] width 172 height 381
click at [775, 163] on div at bounding box center [712, 126] width 172 height 381
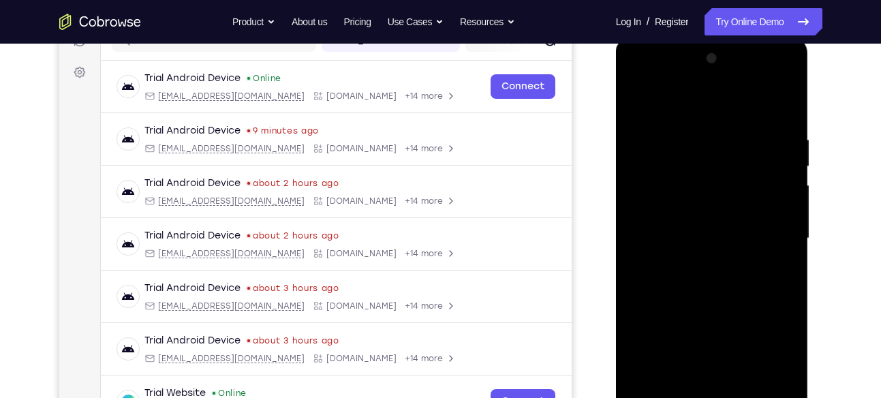
scroll to position [187, 0]
click at [637, 101] on div at bounding box center [712, 238] width 172 height 381
click at [638, 104] on div at bounding box center [712, 238] width 172 height 381
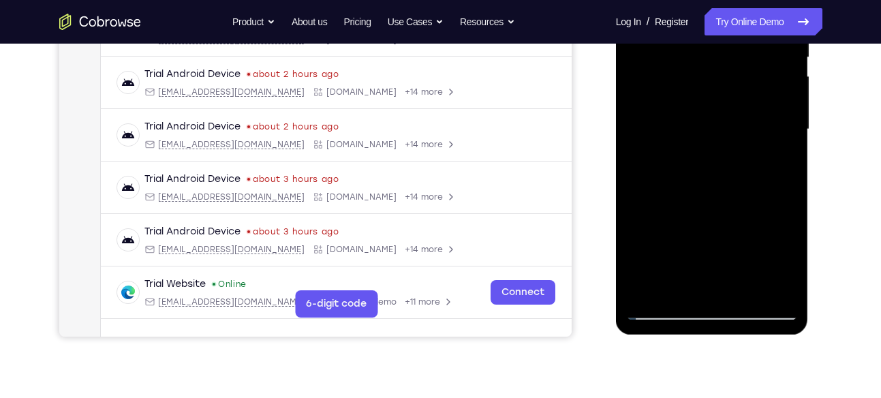
scroll to position [301, 0]
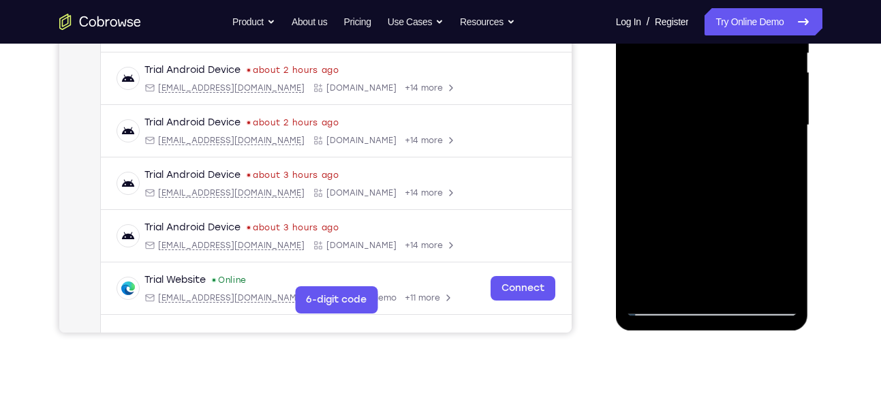
click at [744, 286] on div at bounding box center [712, 125] width 172 height 381
click at [717, 112] on div at bounding box center [712, 125] width 172 height 381
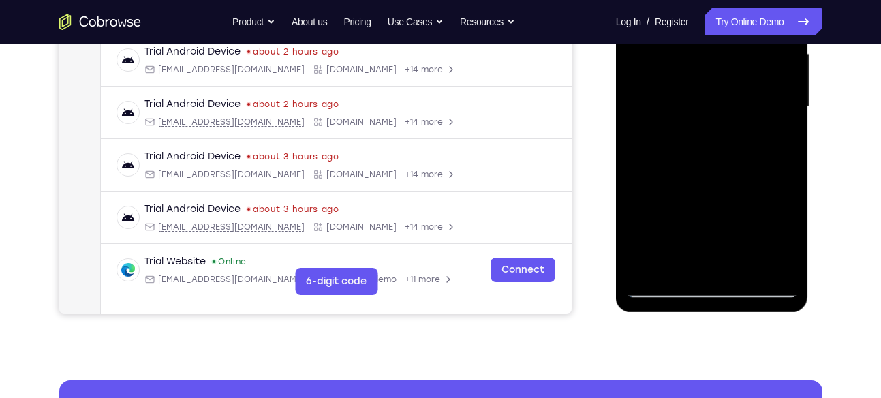
click at [727, 234] on div at bounding box center [712, 106] width 172 height 381
click at [735, 234] on div at bounding box center [712, 106] width 172 height 381
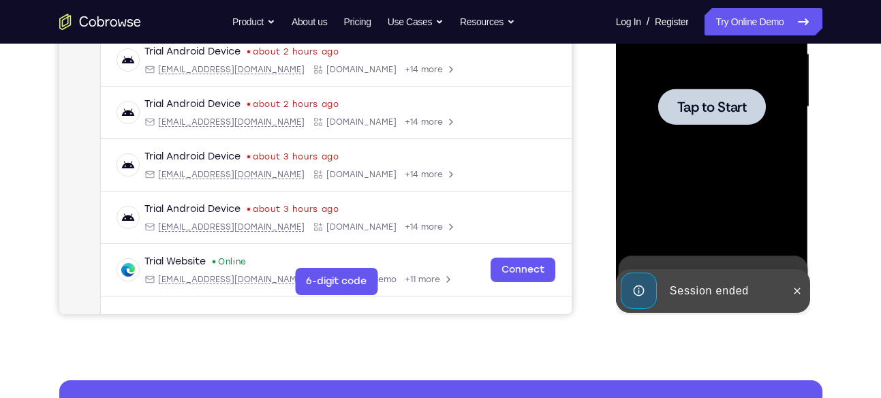
click at [755, 185] on div at bounding box center [712, 106] width 172 height 381
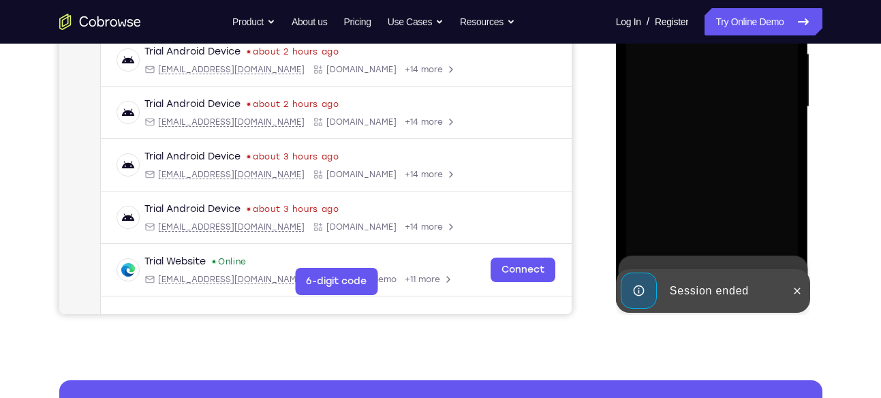
click at [755, 185] on div at bounding box center [712, 106] width 172 height 381
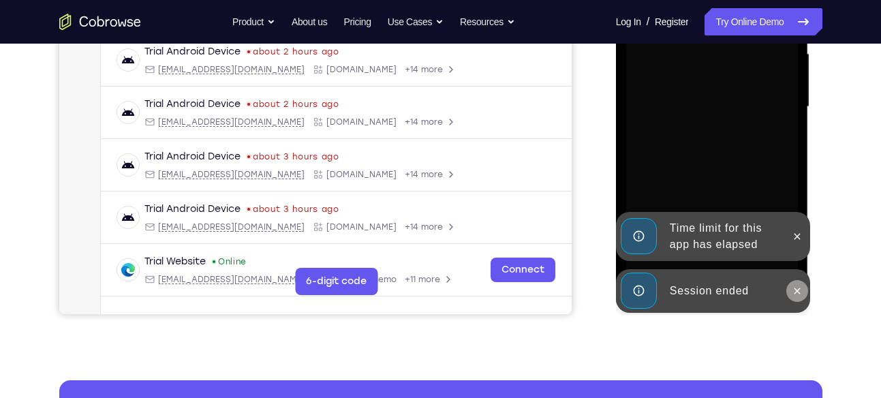
click at [806, 290] on button at bounding box center [797, 291] width 22 height 22
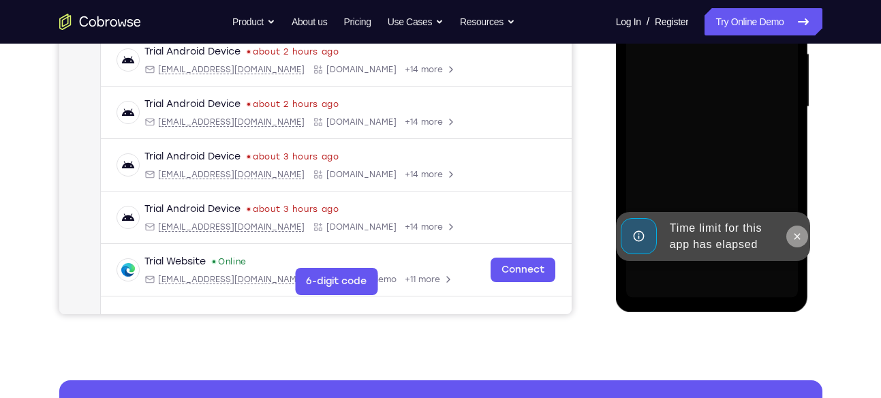
click at [794, 246] on button at bounding box center [797, 236] width 22 height 22
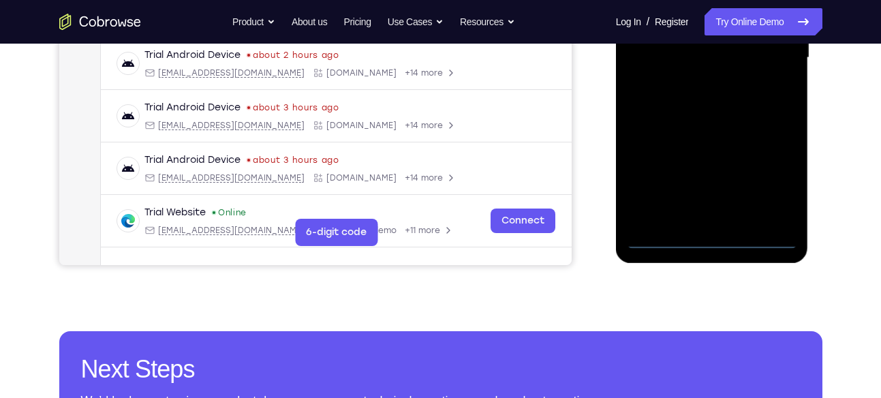
scroll to position [388, 0]
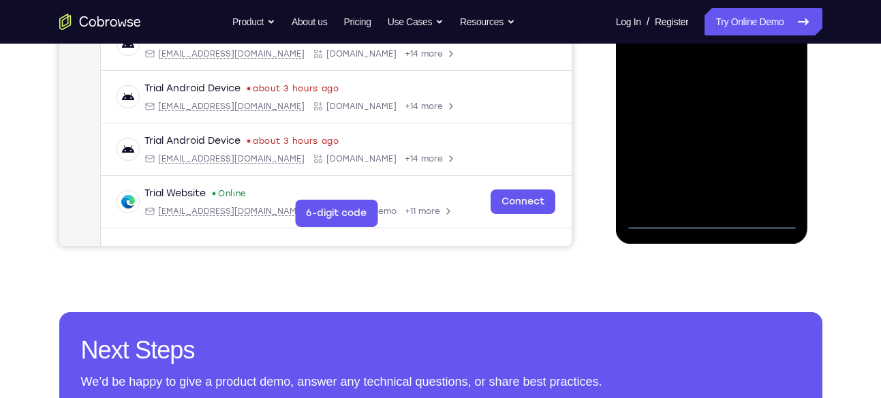
click at [709, 215] on div at bounding box center [712, 38] width 172 height 381
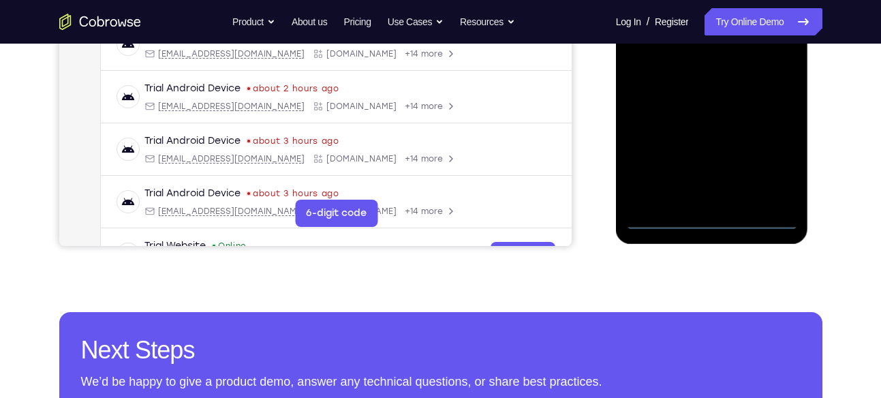
click at [766, 161] on div at bounding box center [712, 38] width 172 height 381
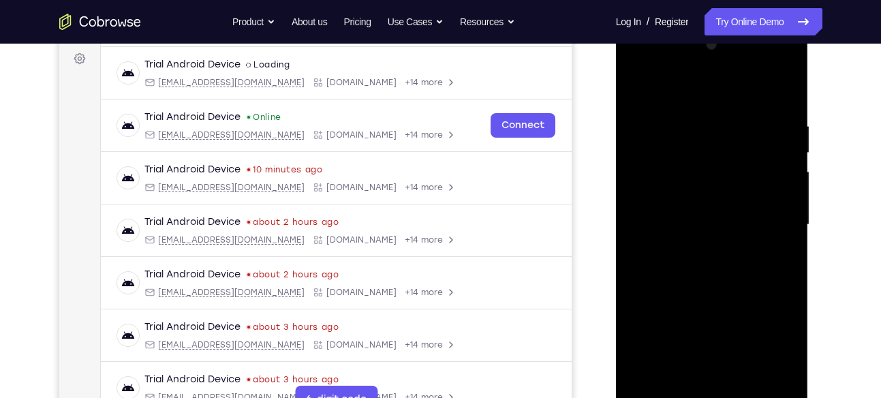
scroll to position [195, 0]
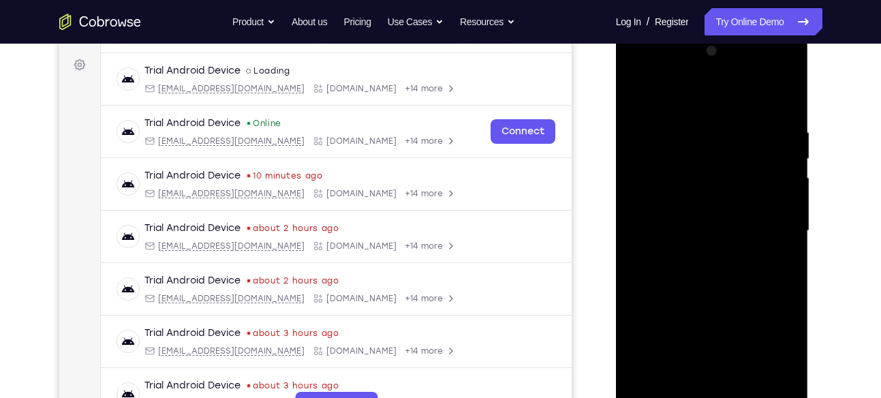
click at [690, 101] on div at bounding box center [712, 230] width 172 height 381
click at [769, 224] on div at bounding box center [712, 230] width 172 height 381
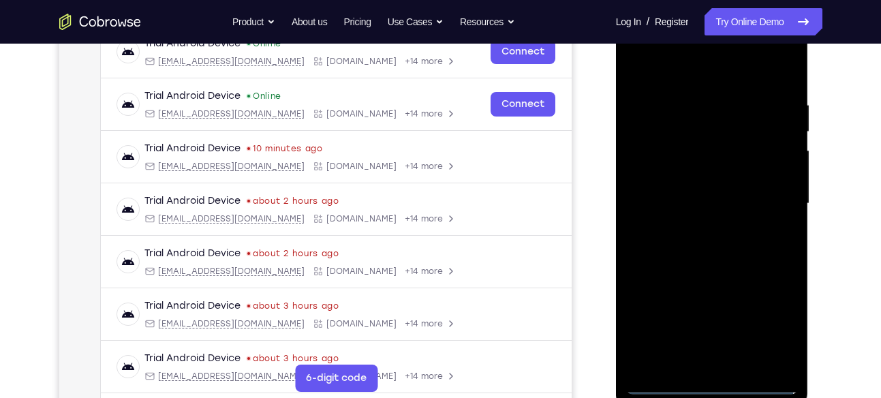
click at [695, 229] on div at bounding box center [712, 203] width 172 height 381
click at [704, 190] on div at bounding box center [712, 203] width 172 height 381
click at [695, 176] on div at bounding box center [712, 203] width 172 height 381
click at [664, 201] on div at bounding box center [712, 203] width 172 height 381
click at [693, 242] on div at bounding box center [712, 203] width 172 height 381
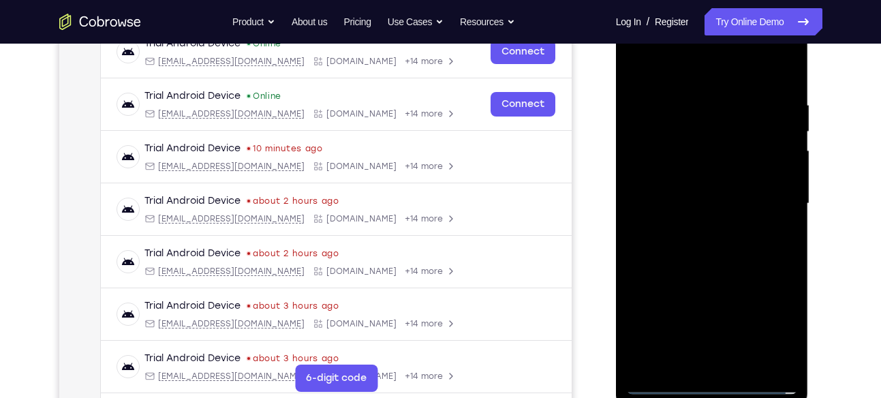
click at [693, 242] on div at bounding box center [712, 203] width 172 height 381
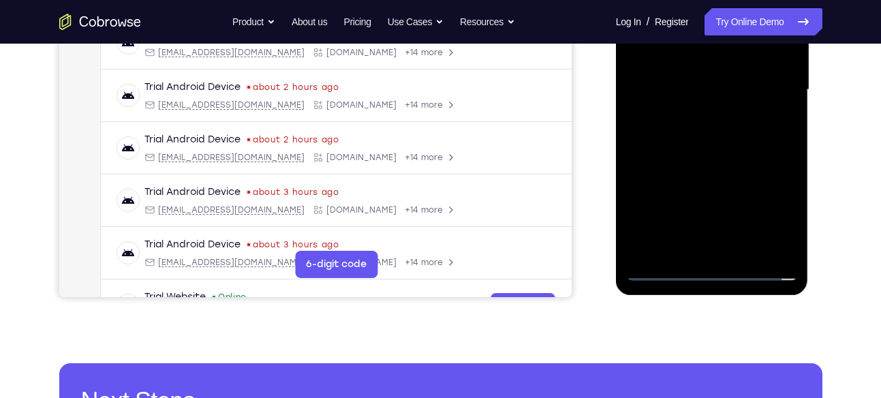
scroll to position [336, 0]
click at [745, 253] on div at bounding box center [712, 90] width 172 height 381
click at [718, 158] on div at bounding box center [712, 90] width 172 height 381
click at [744, 256] on div at bounding box center [712, 90] width 172 height 381
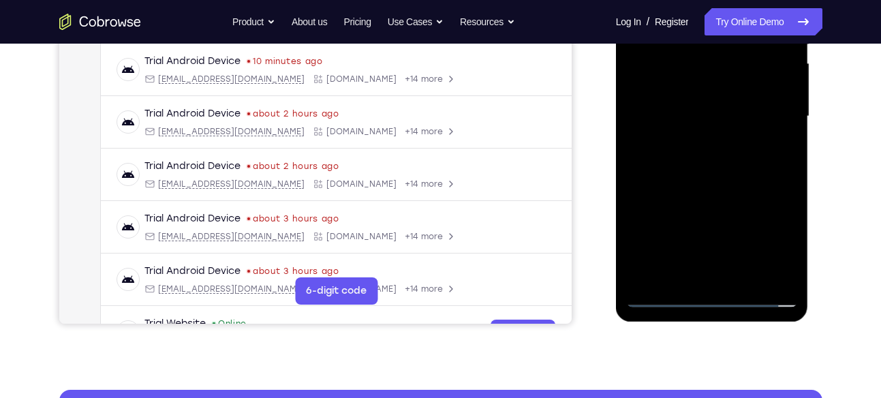
scroll to position [307, 0]
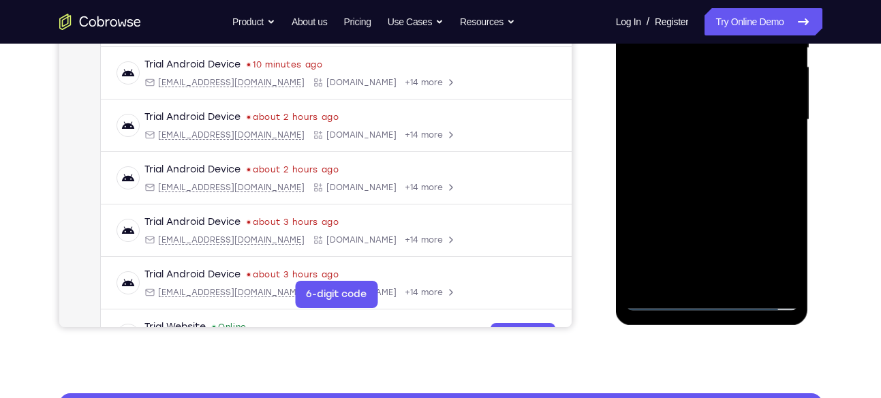
click at [717, 192] on div at bounding box center [712, 119] width 172 height 381
click at [741, 101] on div at bounding box center [712, 119] width 172 height 381
click at [703, 275] on div at bounding box center [712, 119] width 172 height 381
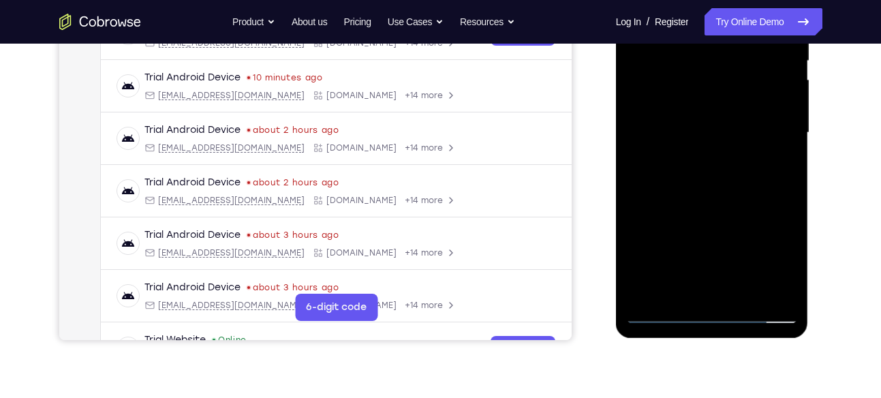
click at [787, 262] on div at bounding box center [712, 132] width 172 height 381
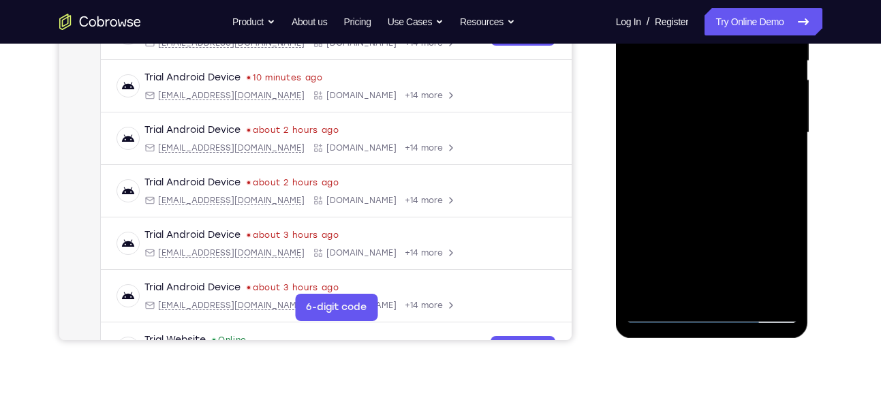
click at [780, 170] on div at bounding box center [712, 132] width 172 height 381
click at [784, 168] on div at bounding box center [712, 132] width 172 height 381
click at [787, 266] on div at bounding box center [712, 132] width 172 height 381
click at [774, 172] on div at bounding box center [712, 132] width 172 height 381
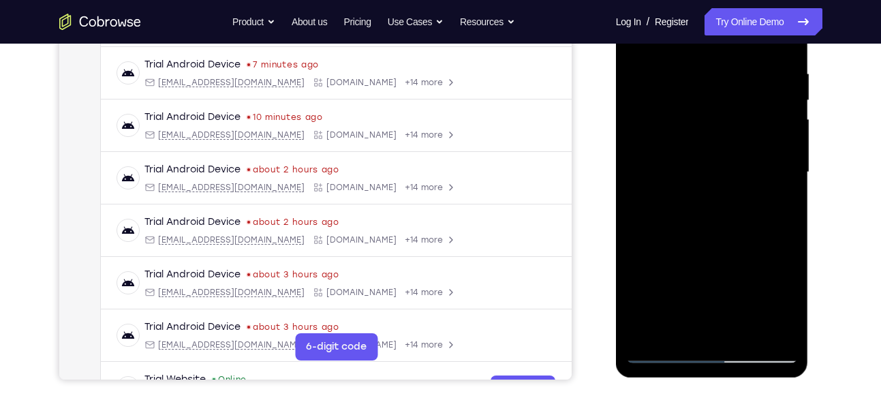
scroll to position [275, 0]
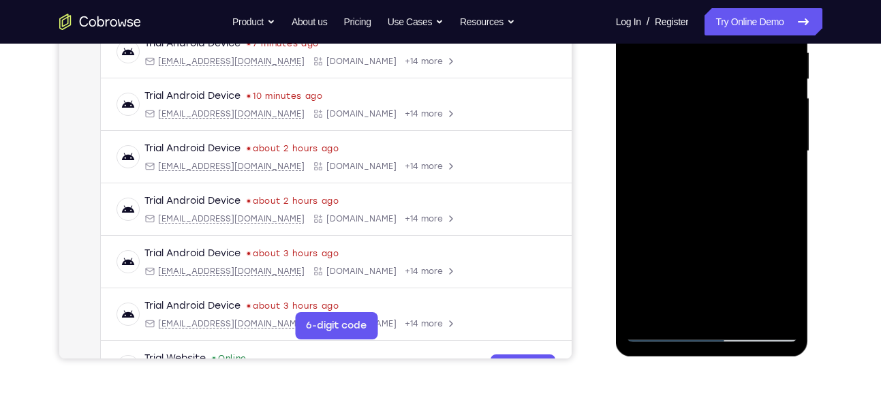
click at [783, 279] on div at bounding box center [712, 150] width 172 height 381
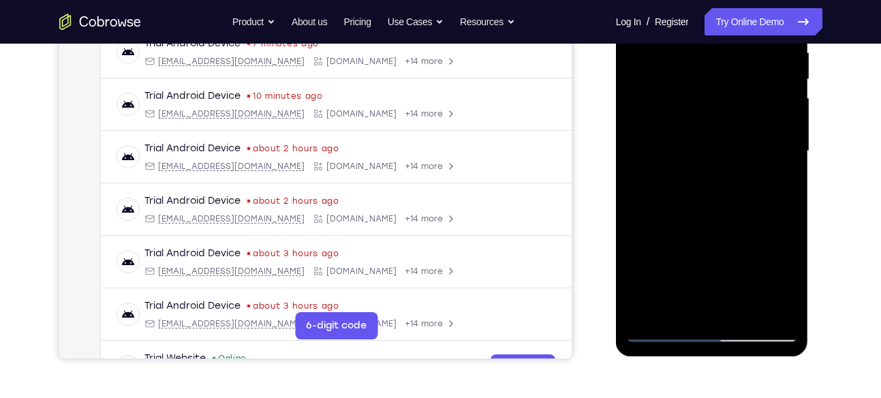
click at [783, 190] on div at bounding box center [712, 150] width 172 height 381
click at [776, 181] on div at bounding box center [712, 150] width 172 height 381
click at [783, 278] on div at bounding box center [712, 150] width 172 height 381
click at [780, 182] on div at bounding box center [712, 150] width 172 height 381
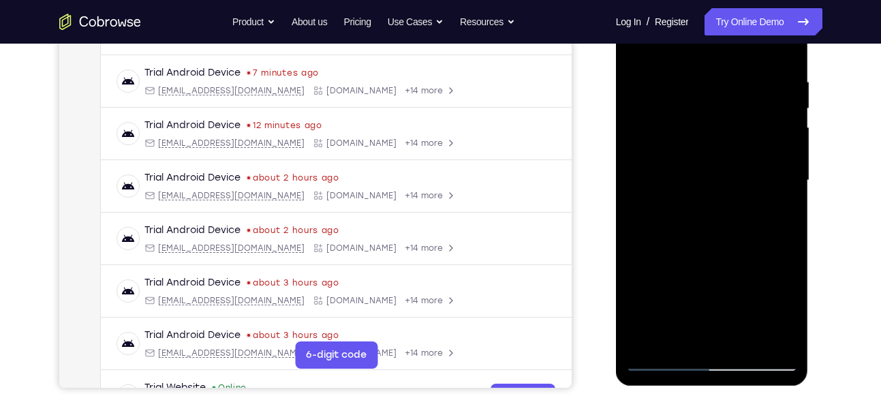
scroll to position [234, 0]
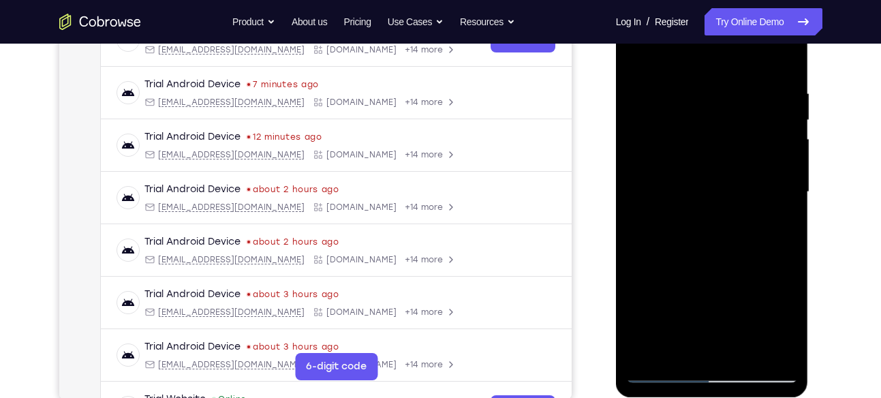
click at [642, 61] on div at bounding box center [712, 191] width 172 height 381
click at [717, 174] on div at bounding box center [712, 191] width 172 height 381
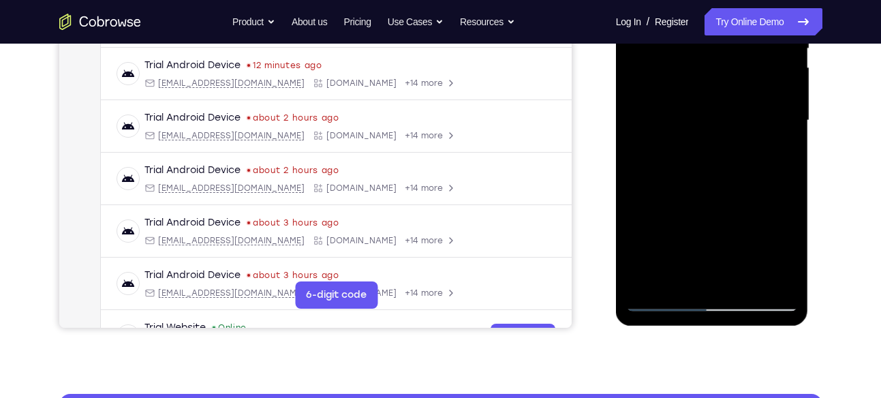
scroll to position [312, 0]
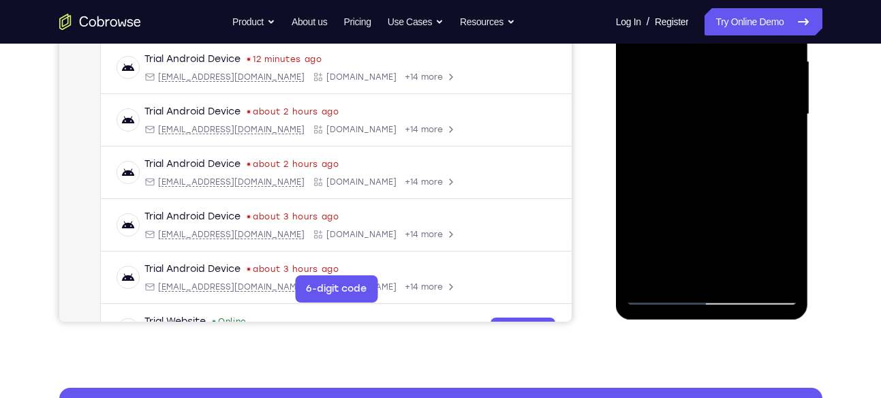
click at [681, 266] on div at bounding box center [712, 114] width 172 height 381
click at [776, 146] on div at bounding box center [712, 114] width 172 height 381
click at [689, 149] on div at bounding box center [712, 114] width 172 height 381
click at [787, 245] on div at bounding box center [712, 114] width 172 height 381
click at [730, 150] on div at bounding box center [712, 114] width 172 height 381
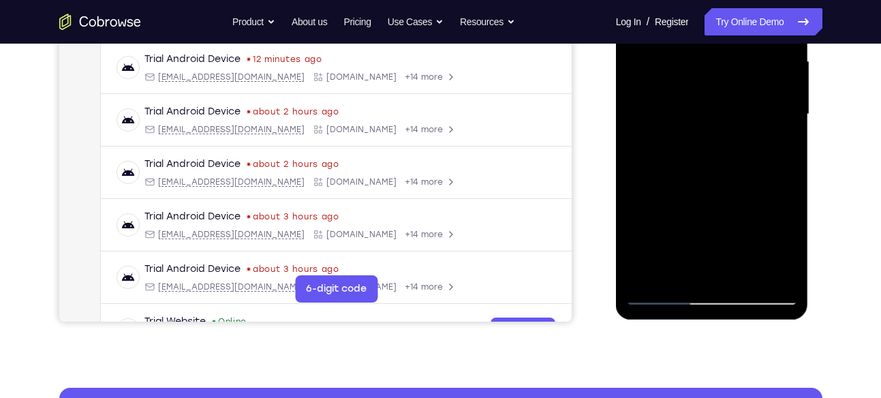
click at [774, 146] on div at bounding box center [712, 114] width 172 height 381
click at [704, 106] on div at bounding box center [712, 114] width 172 height 381
click at [736, 222] on div at bounding box center [712, 114] width 172 height 381
click at [785, 247] on div at bounding box center [712, 114] width 172 height 381
click at [781, 154] on div at bounding box center [712, 114] width 172 height 381
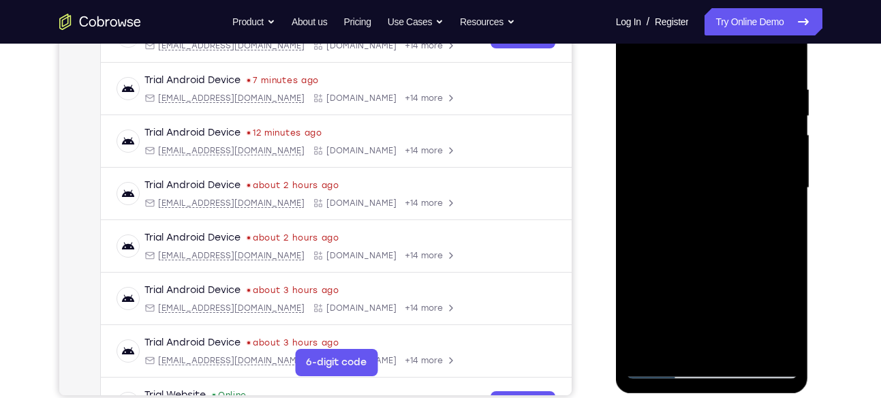
scroll to position [190, 0]
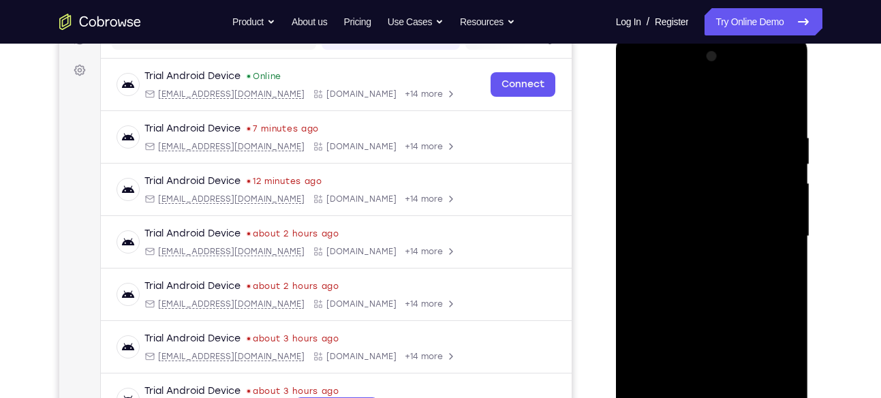
click at [638, 98] on div at bounding box center [712, 236] width 172 height 381
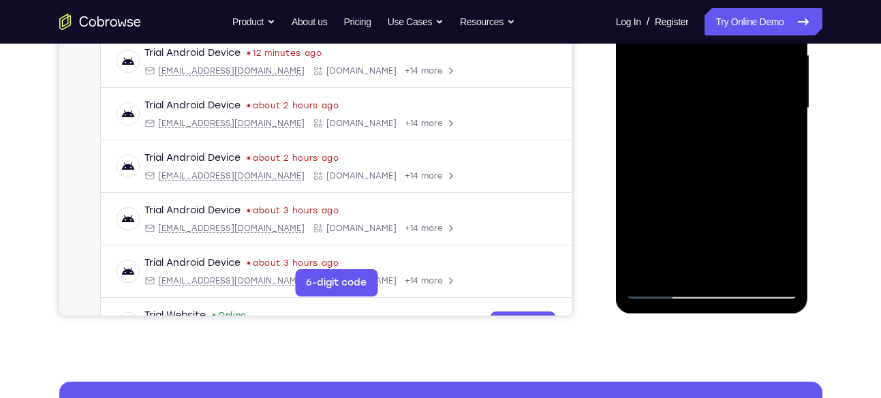
scroll to position [319, 0]
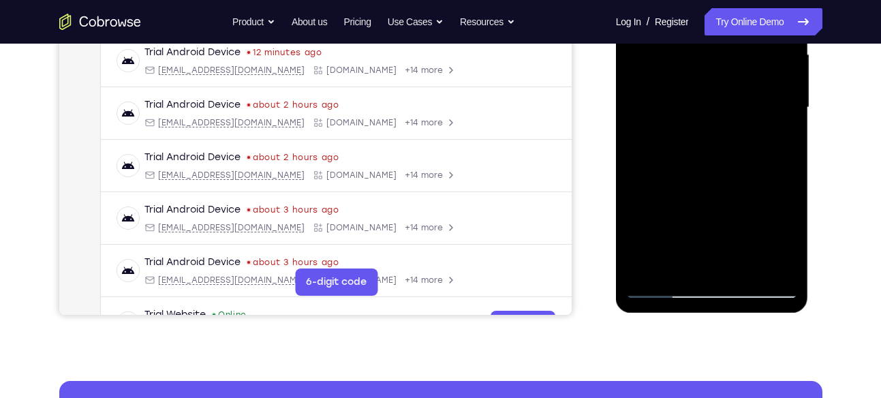
click at [656, 290] on div at bounding box center [712, 107] width 172 height 381
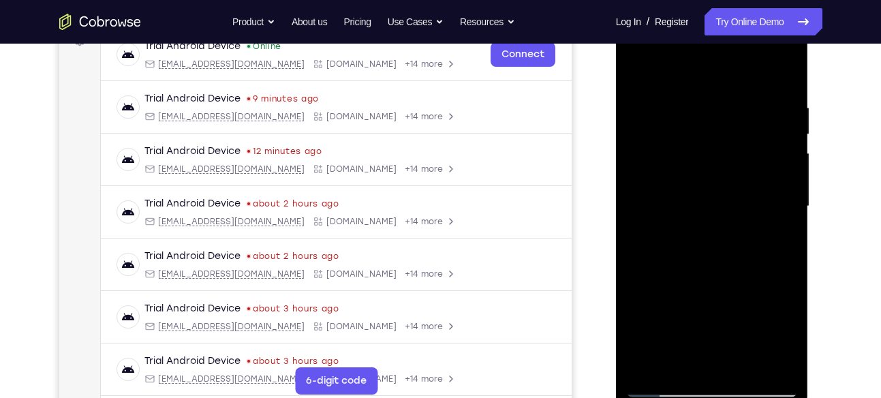
scroll to position [219, 0]
click at [713, 187] on div at bounding box center [712, 206] width 172 height 381
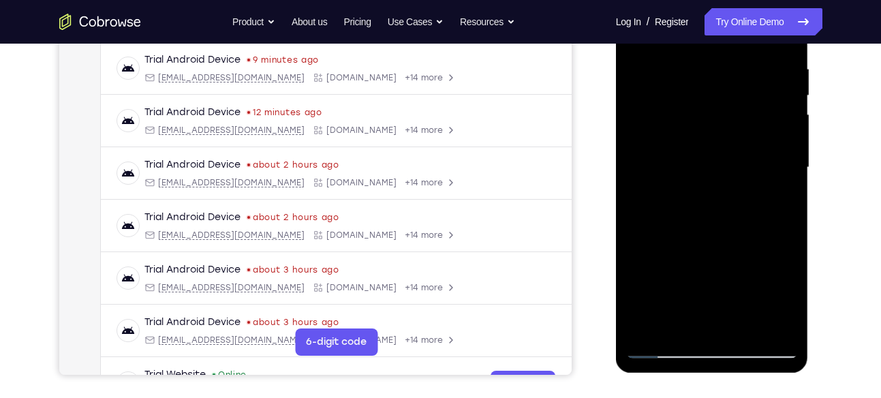
scroll to position [260, 0]
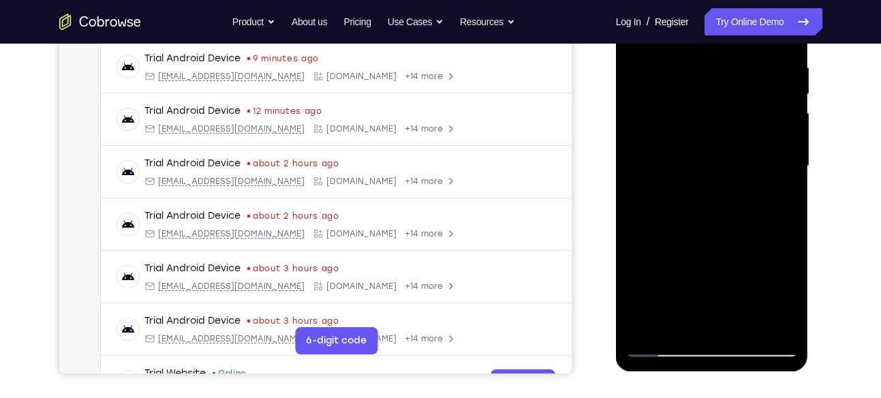
click at [674, 247] on div at bounding box center [712, 165] width 172 height 381
click at [688, 247] on div at bounding box center [712, 165] width 172 height 381
click at [675, 231] on div at bounding box center [712, 165] width 172 height 381
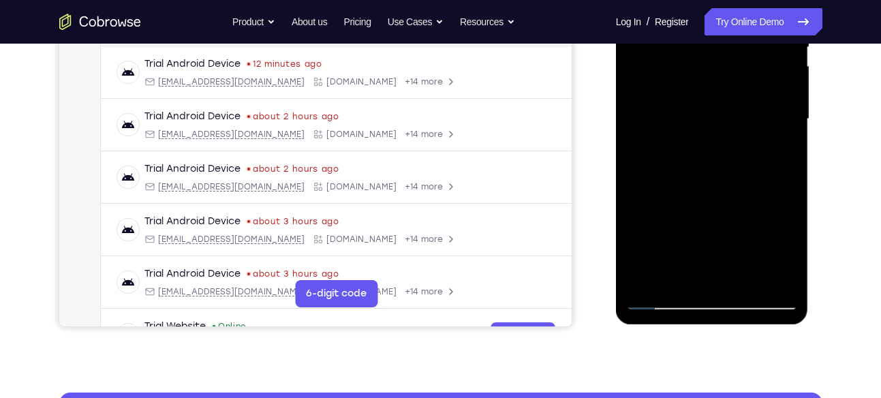
scroll to position [308, 0]
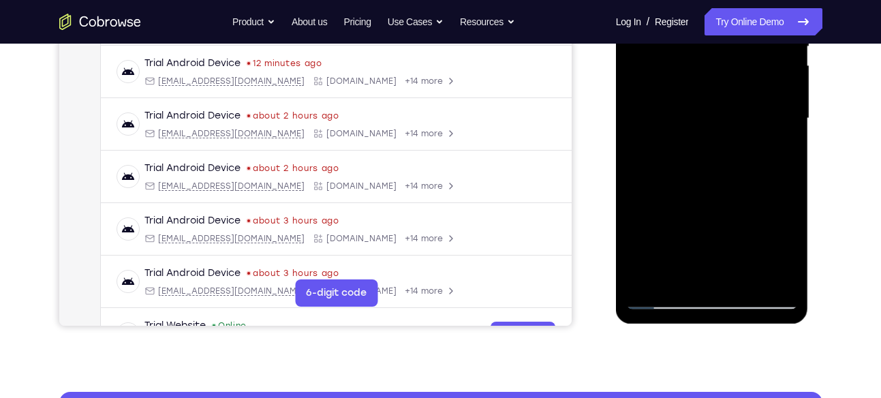
click at [693, 272] on div at bounding box center [712, 118] width 172 height 381
click at [781, 251] on div at bounding box center [712, 118] width 172 height 381
click at [788, 245] on div at bounding box center [712, 118] width 172 height 381
click at [788, 247] on div at bounding box center [712, 118] width 172 height 381
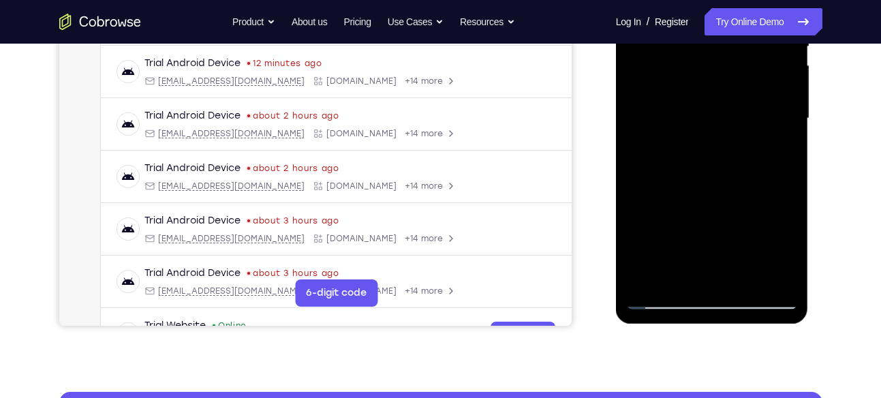
click at [788, 247] on div at bounding box center [712, 118] width 172 height 381
click at [774, 155] on div at bounding box center [712, 118] width 172 height 381
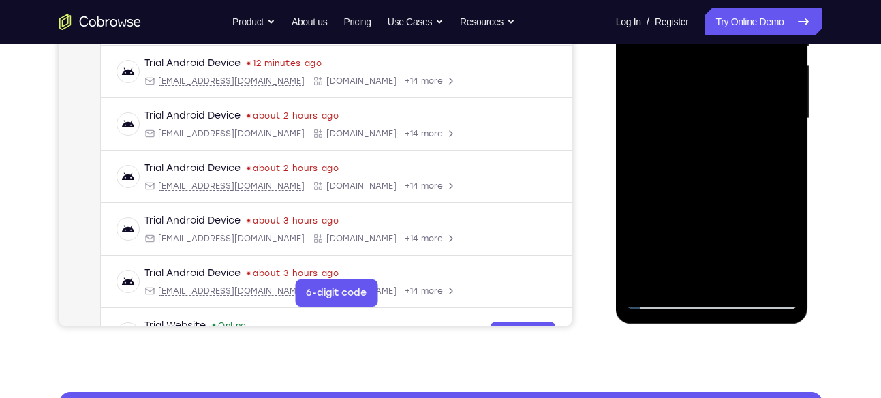
click at [698, 107] on div at bounding box center [712, 118] width 172 height 381
click at [716, 225] on div at bounding box center [712, 118] width 172 height 381
click at [678, 206] on div at bounding box center [712, 118] width 172 height 381
click at [658, 296] on div at bounding box center [712, 118] width 172 height 381
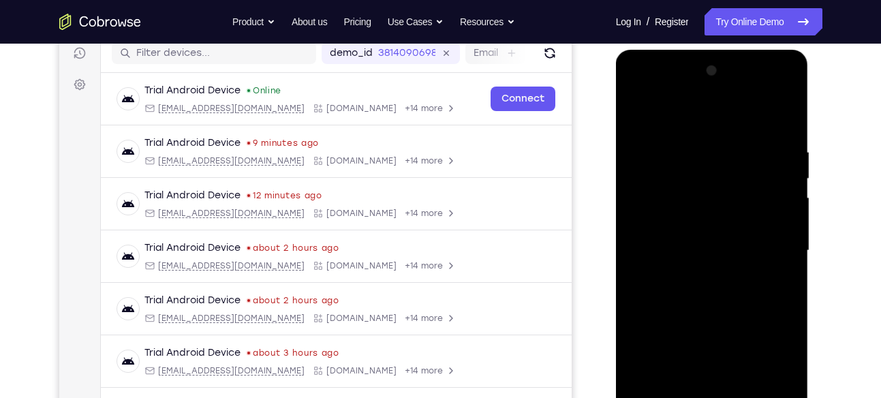
scroll to position [174, 0]
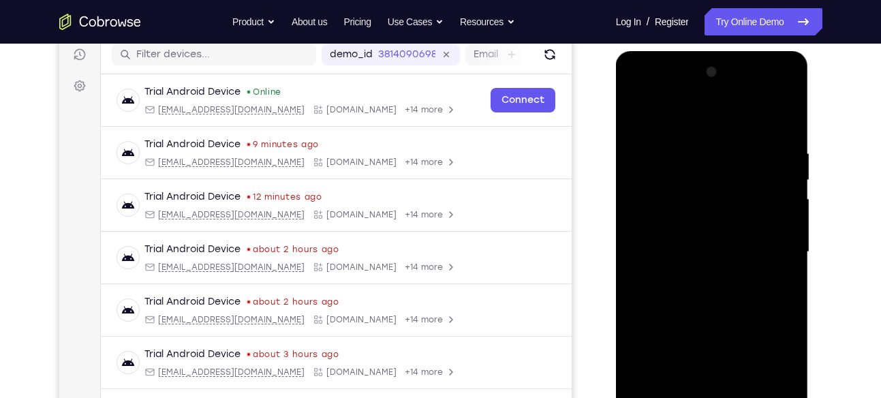
click at [636, 118] on div at bounding box center [712, 251] width 172 height 381
click at [635, 114] on div at bounding box center [712, 251] width 172 height 381
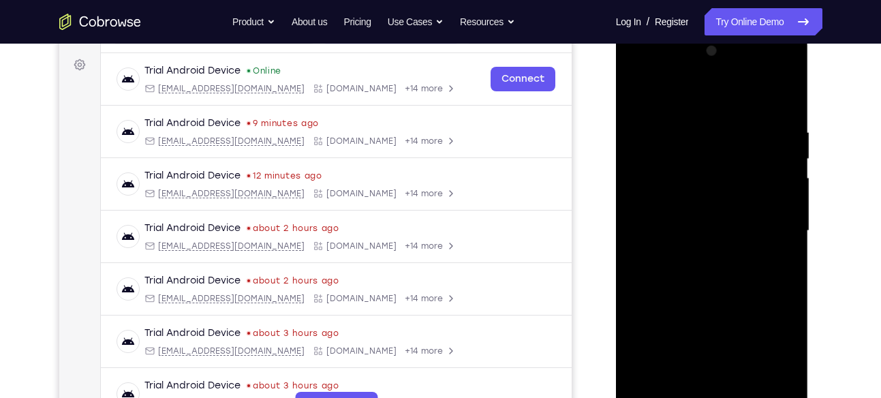
scroll to position [238, 0]
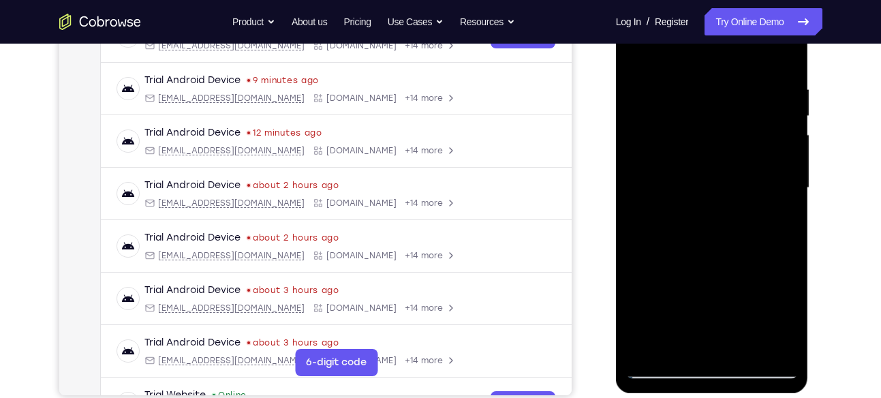
click at [697, 89] on div at bounding box center [712, 187] width 172 height 381
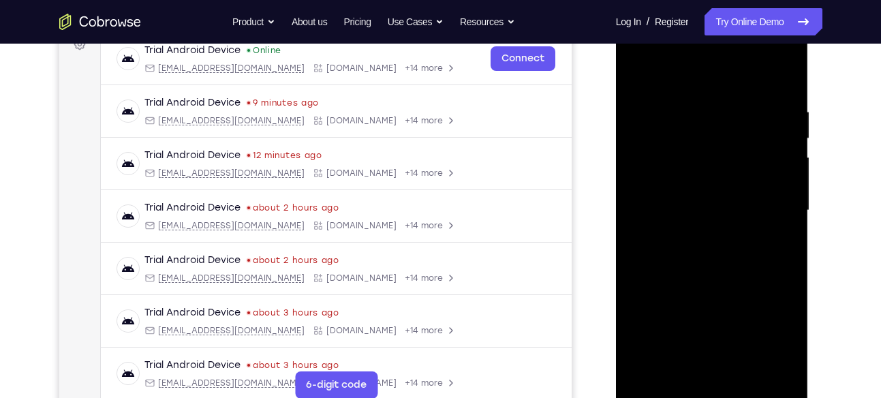
scroll to position [215, 0]
click at [784, 70] on div at bounding box center [712, 210] width 172 height 381
click at [697, 99] on div at bounding box center [712, 210] width 172 height 381
click at [767, 192] on div at bounding box center [712, 210] width 172 height 381
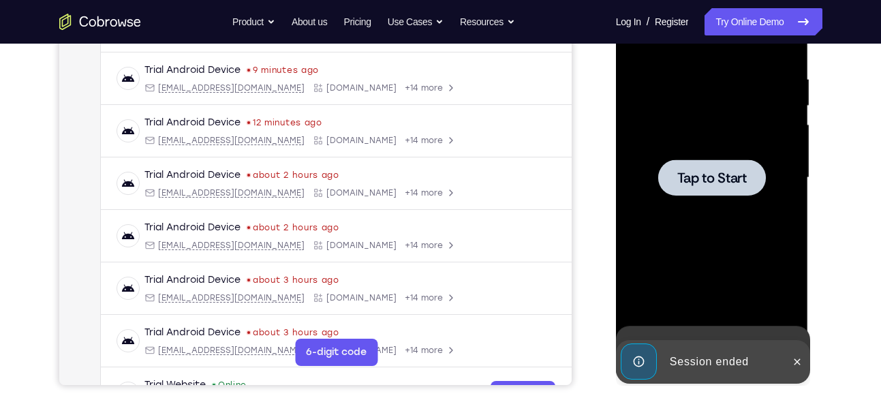
scroll to position [249, 0]
click at [769, 177] on div at bounding box center [712, 176] width 172 height 381
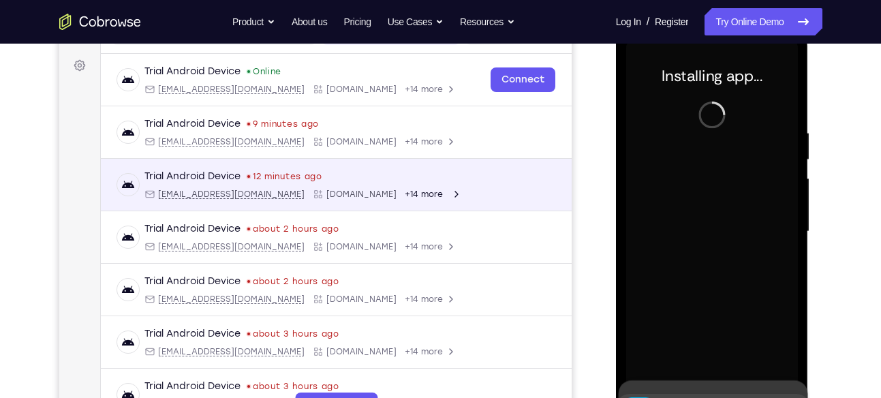
scroll to position [194, 0]
